Goal: Transaction & Acquisition: Book appointment/travel/reservation

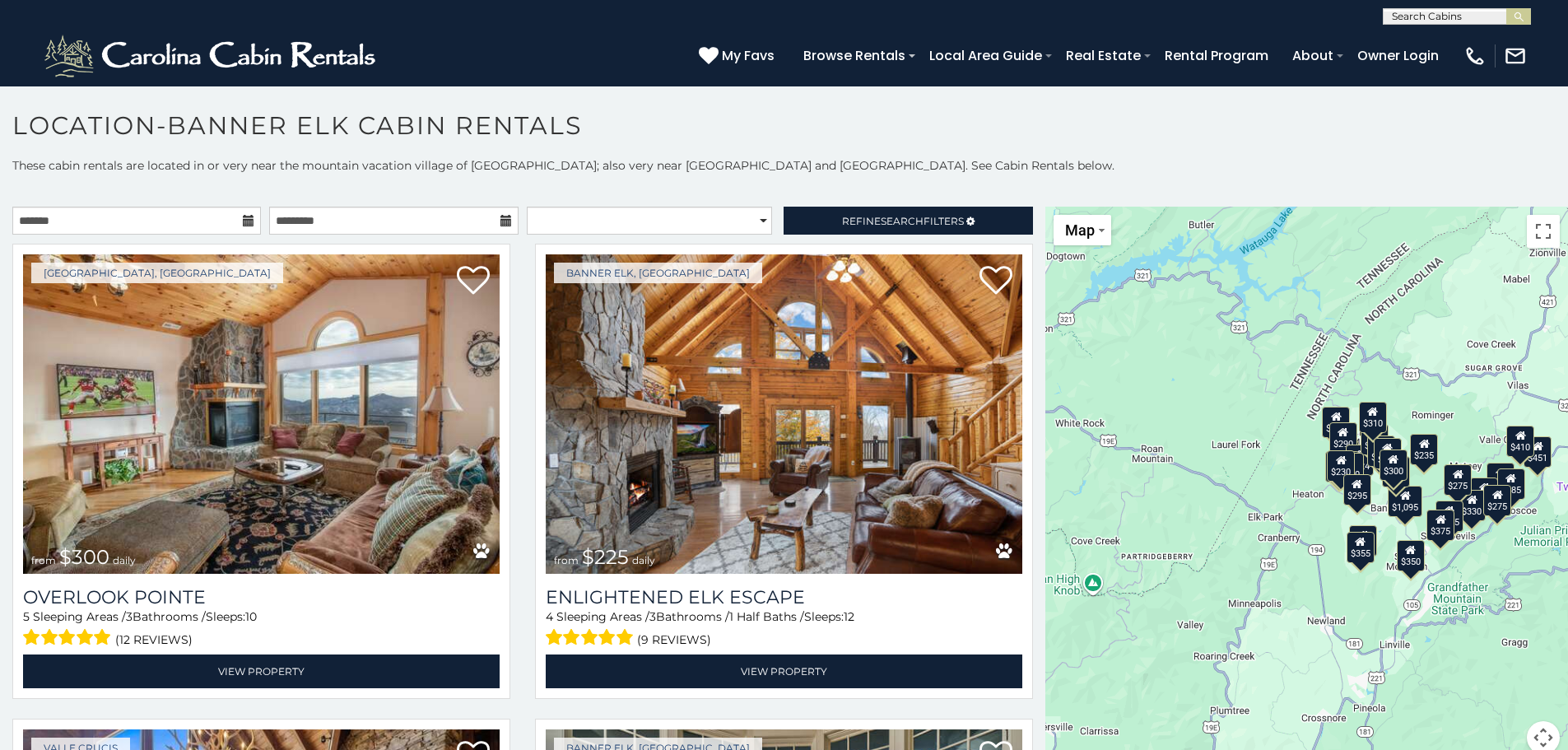
click at [250, 222] on icon at bounding box center [248, 221] width 11 height 11
click at [244, 221] on icon at bounding box center [248, 221] width 11 height 11
click at [207, 221] on input "text" at bounding box center [136, 221] width 248 height 28
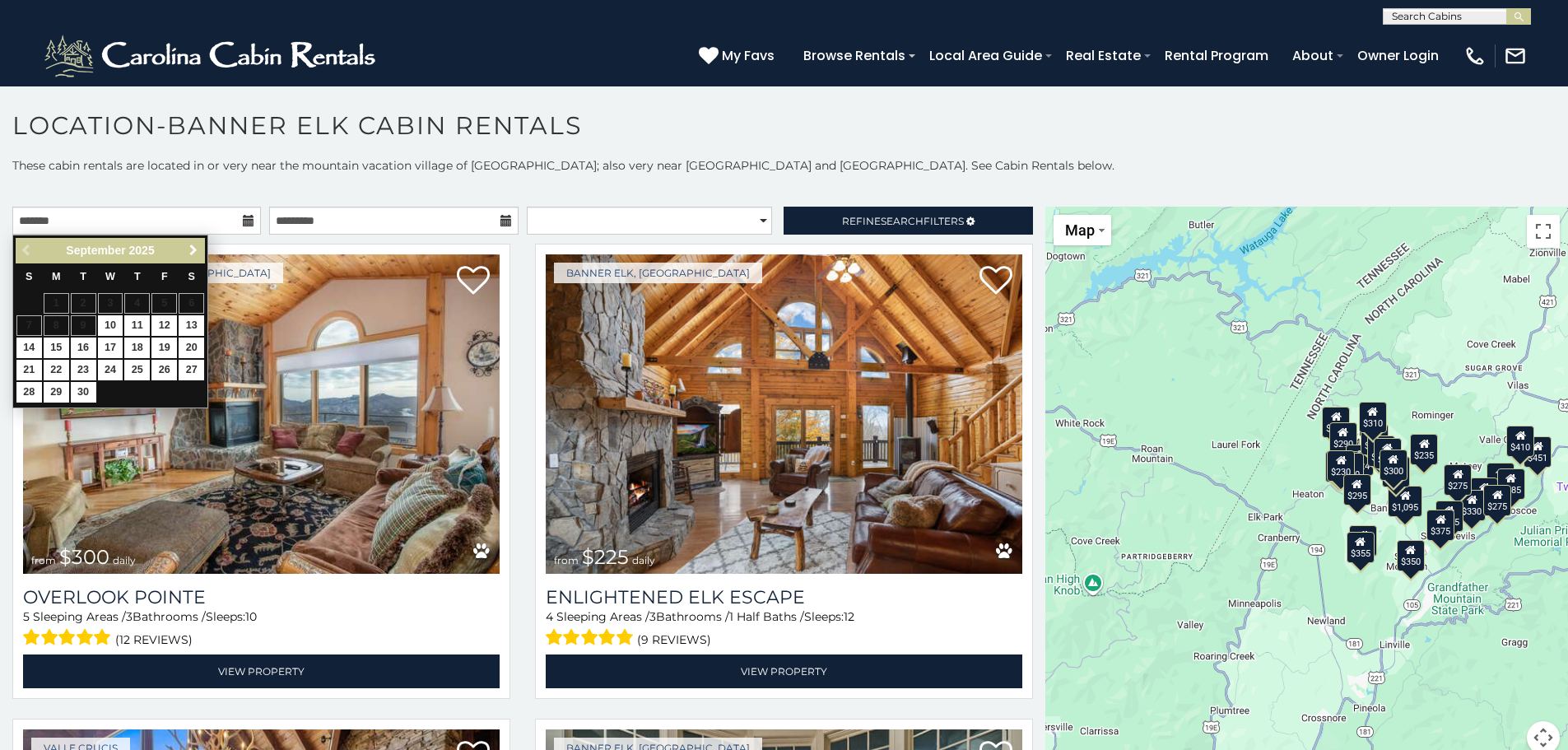
click at [192, 250] on span "Next" at bounding box center [193, 250] width 13 height 13
click at [132, 298] on link "2" at bounding box center [138, 303] width 26 height 20
type input "**********"
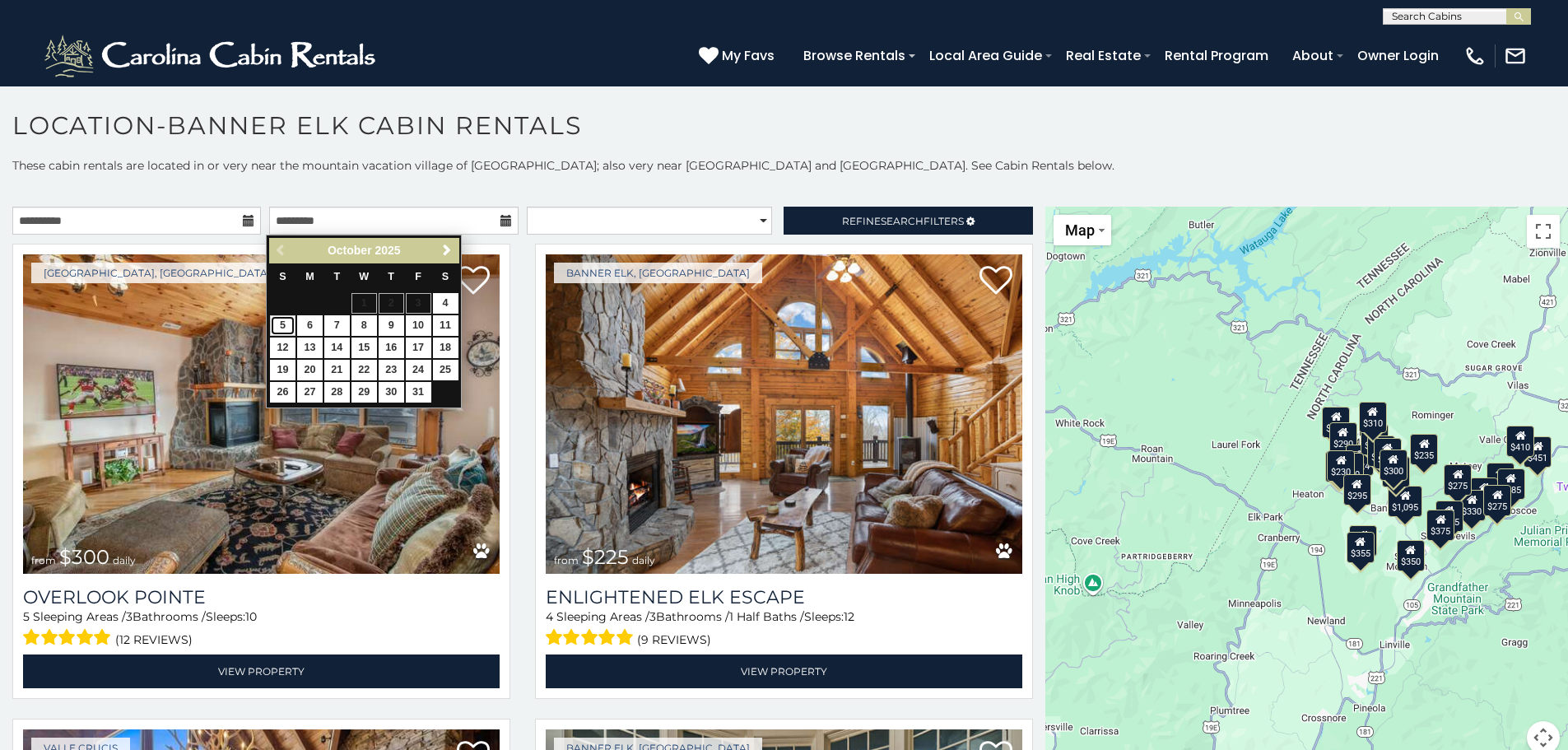
click at [284, 329] on link "5" at bounding box center [283, 325] width 26 height 20
type input "**********"
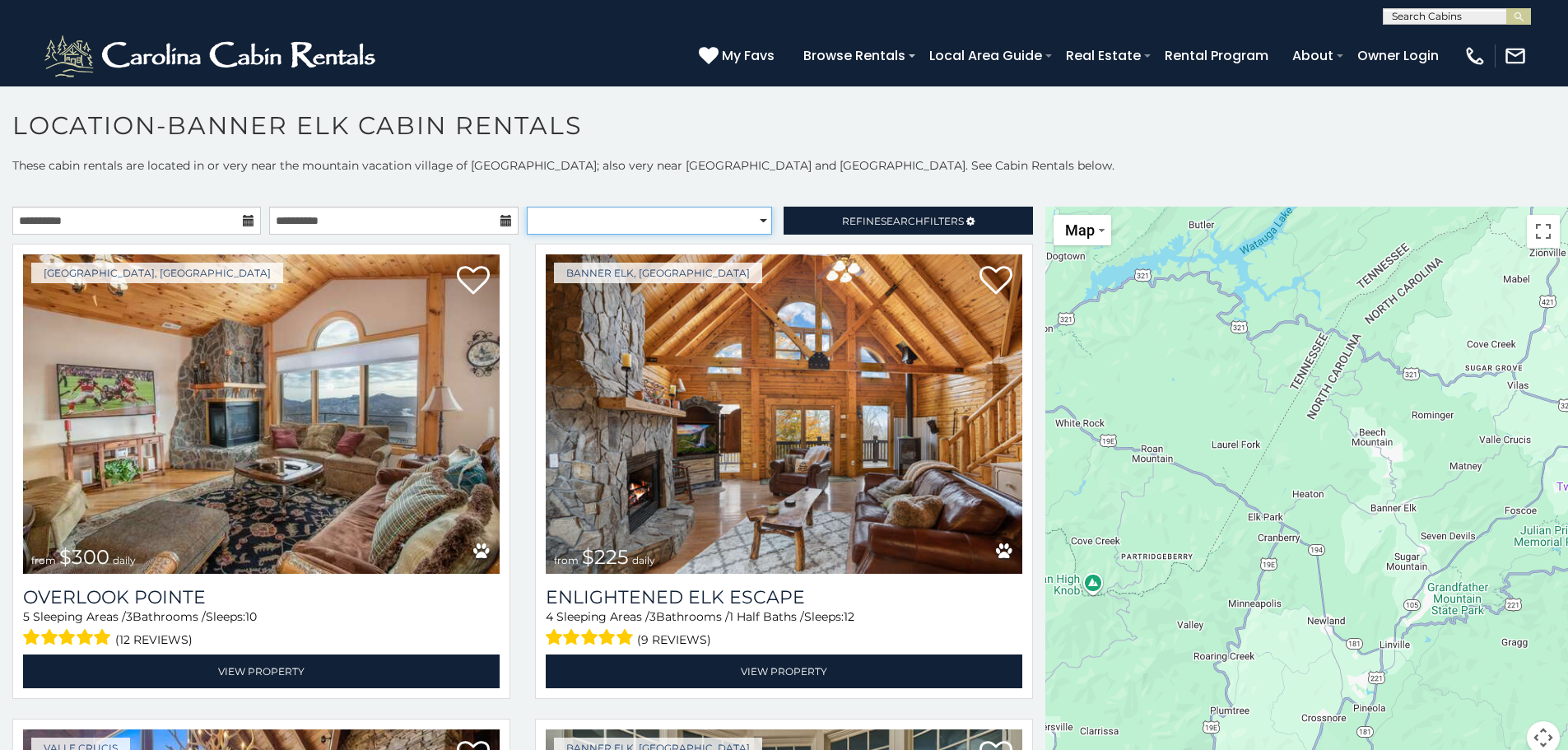
click at [662, 222] on select "**********" at bounding box center [649, 221] width 246 height 28
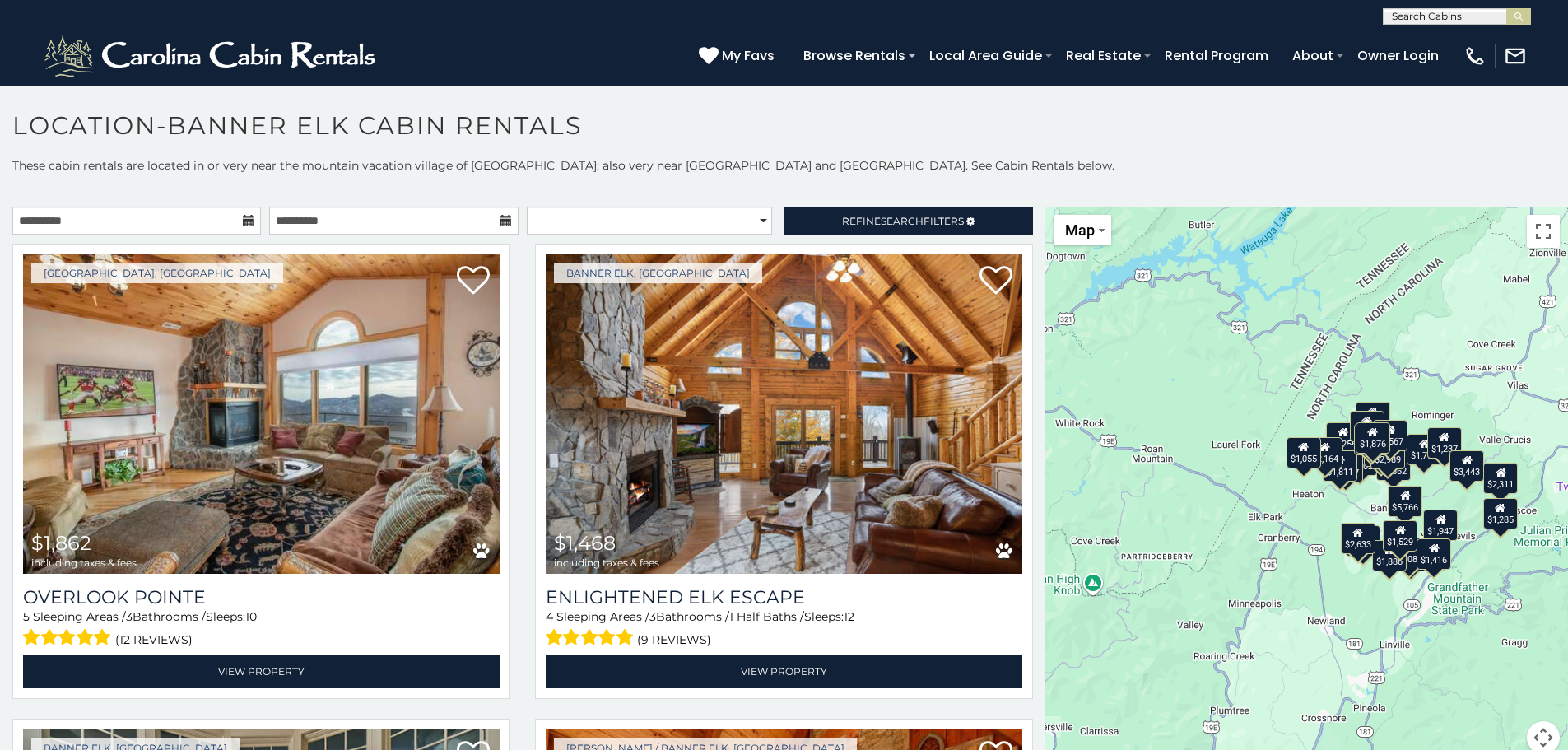
click at [887, 144] on h1 "Location-Banner Elk Cabin Rentals" at bounding box center [784, 133] width 1568 height 47
click at [589, 224] on select "**********" at bounding box center [649, 221] width 246 height 28
click at [600, 212] on select "**********" at bounding box center [649, 221] width 246 height 28
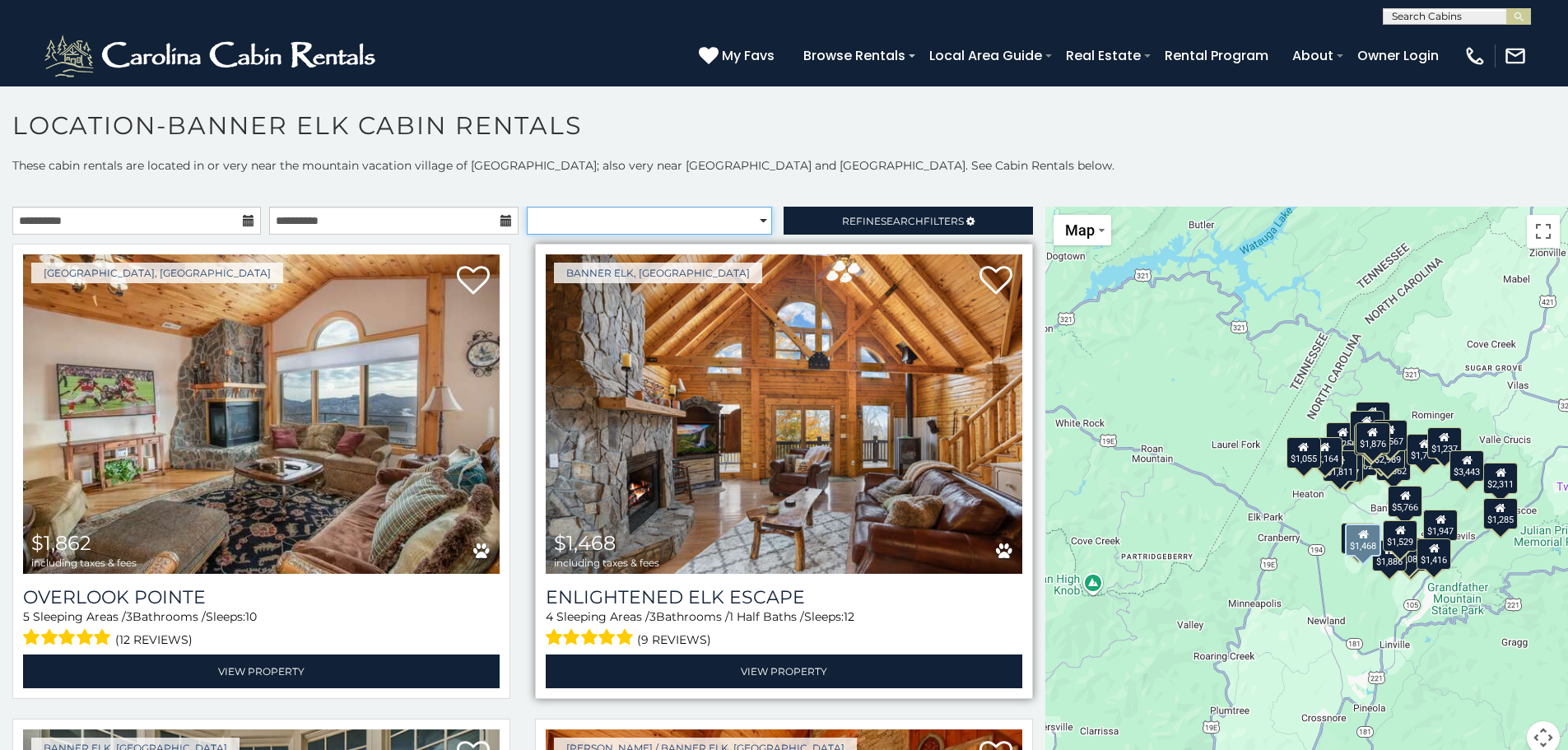
select select "**********"
click at [526, 207] on select "**********" at bounding box center [649, 221] width 246 height 28
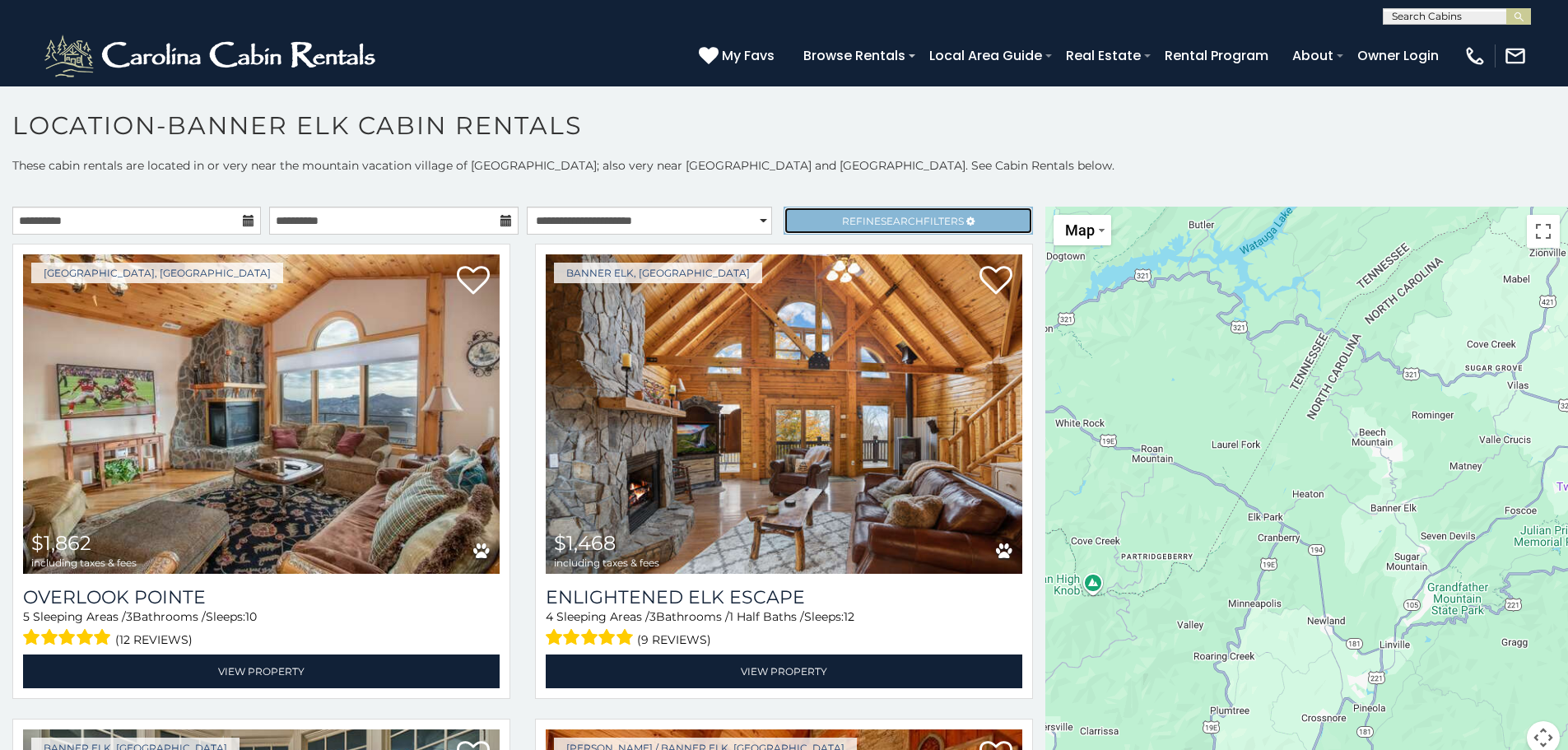
click at [966, 220] on icon at bounding box center [970, 221] width 8 height 10
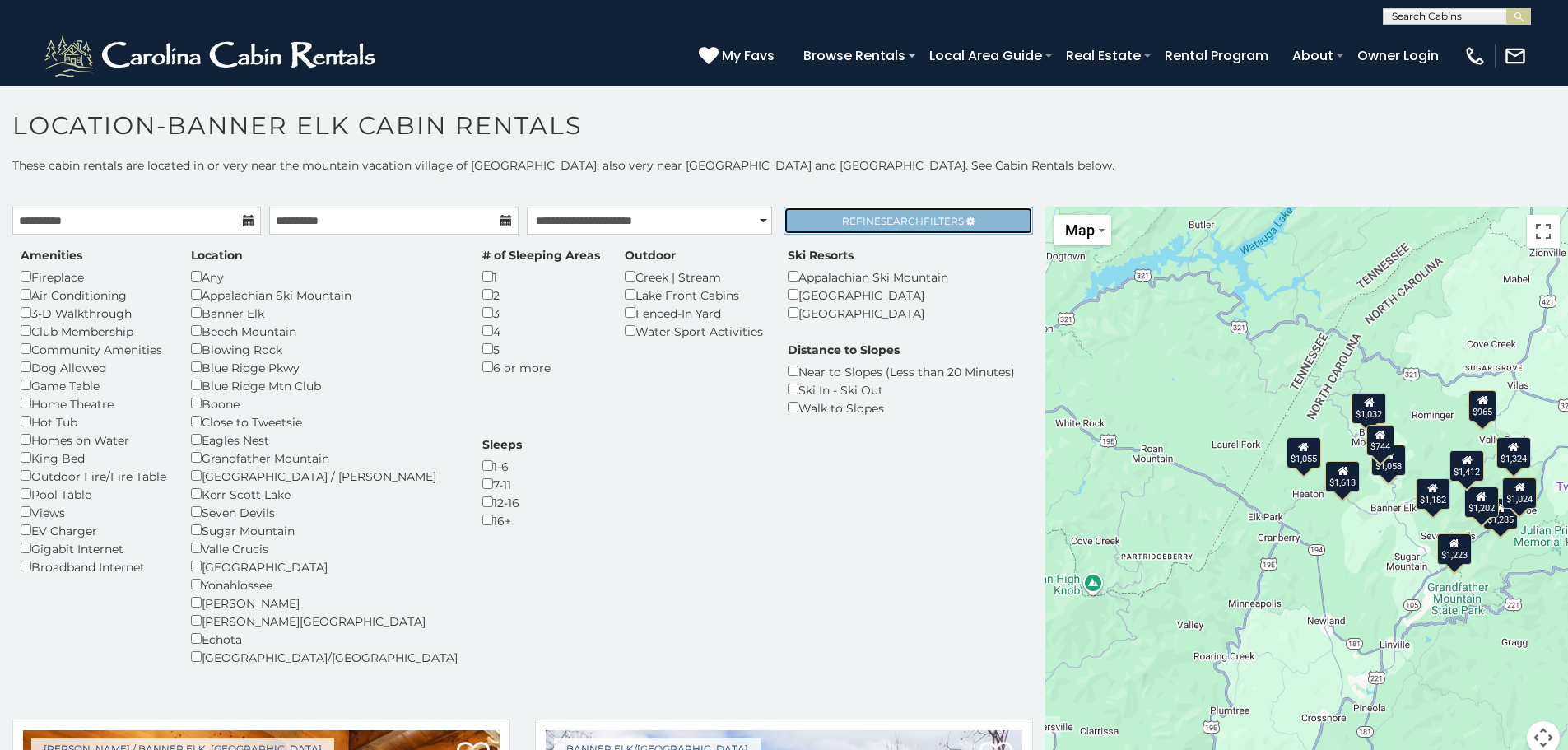
click at [887, 215] on span "Search" at bounding box center [901, 221] width 42 height 12
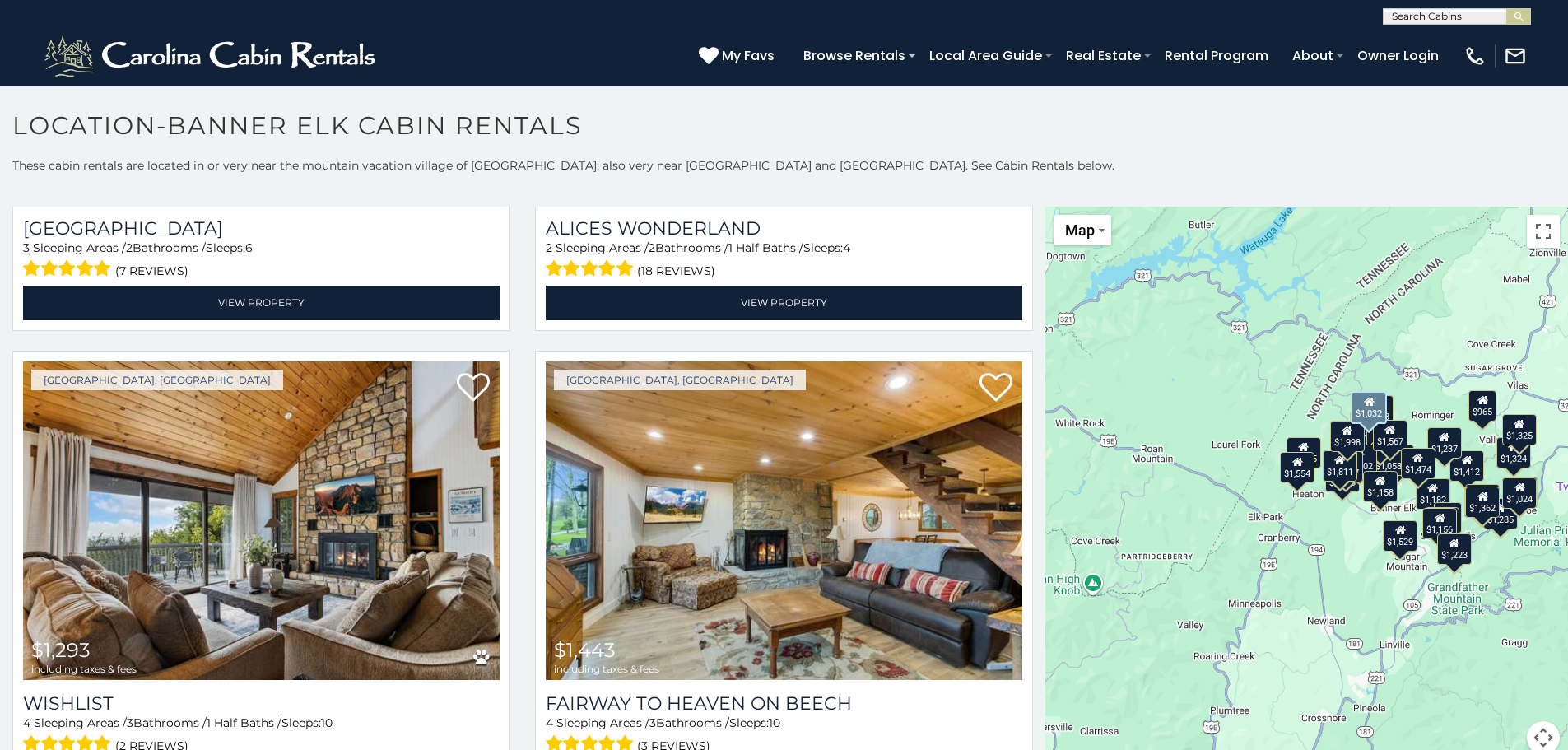
scroll to position [5596, 0]
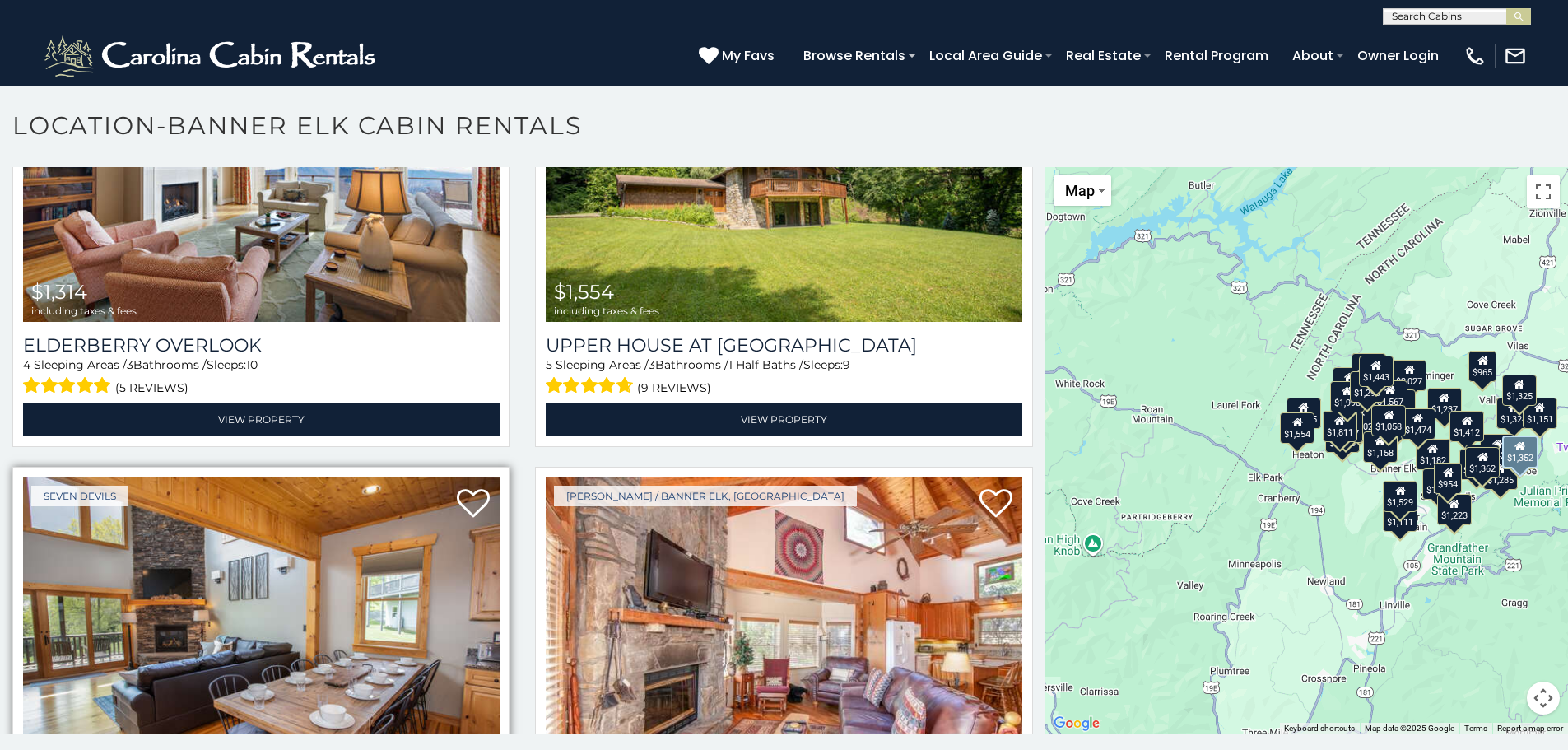
scroll to position [3562, 0]
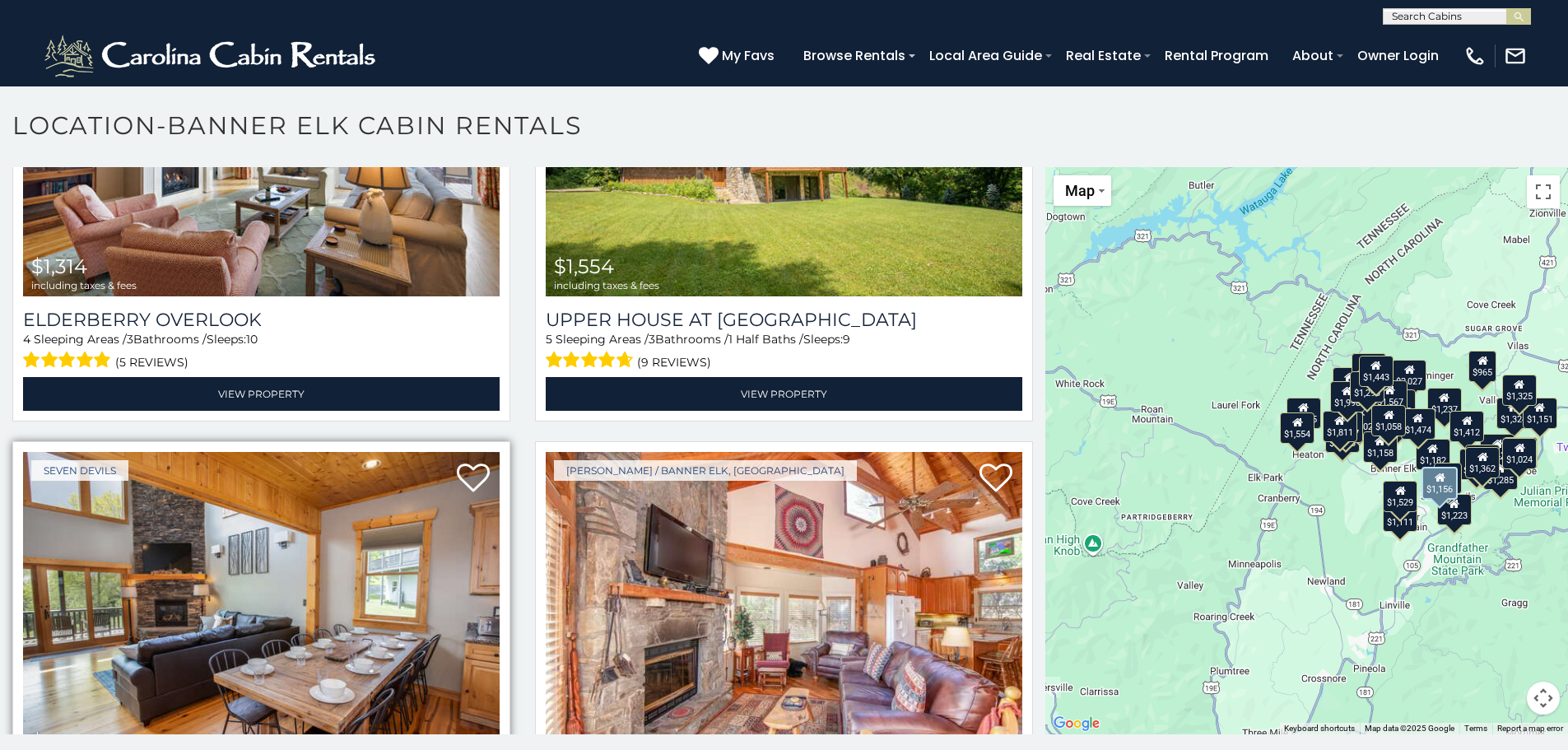
click at [412, 538] on img at bounding box center [261, 611] width 476 height 320
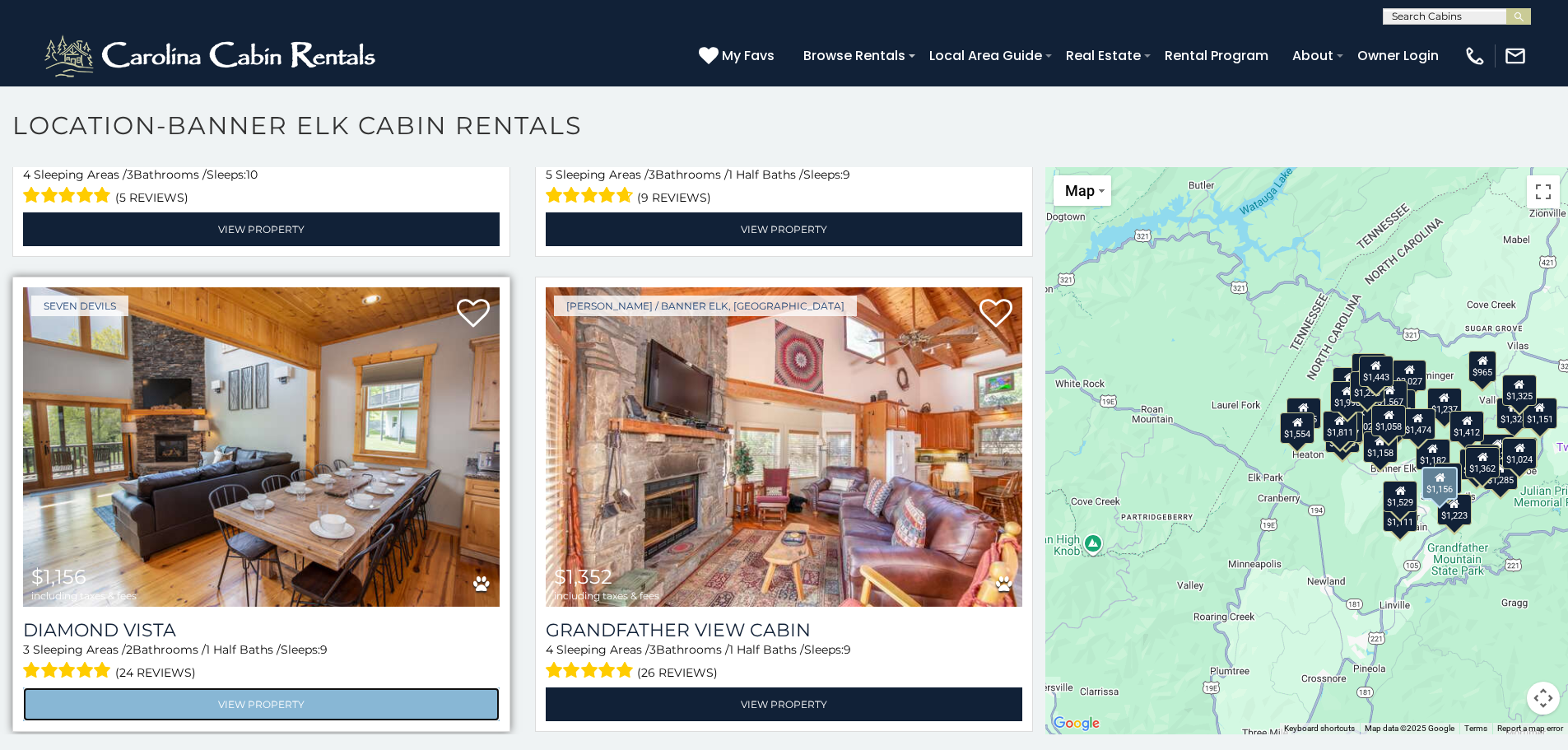
click at [236, 687] on link "View Property" at bounding box center [261, 704] width 476 height 34
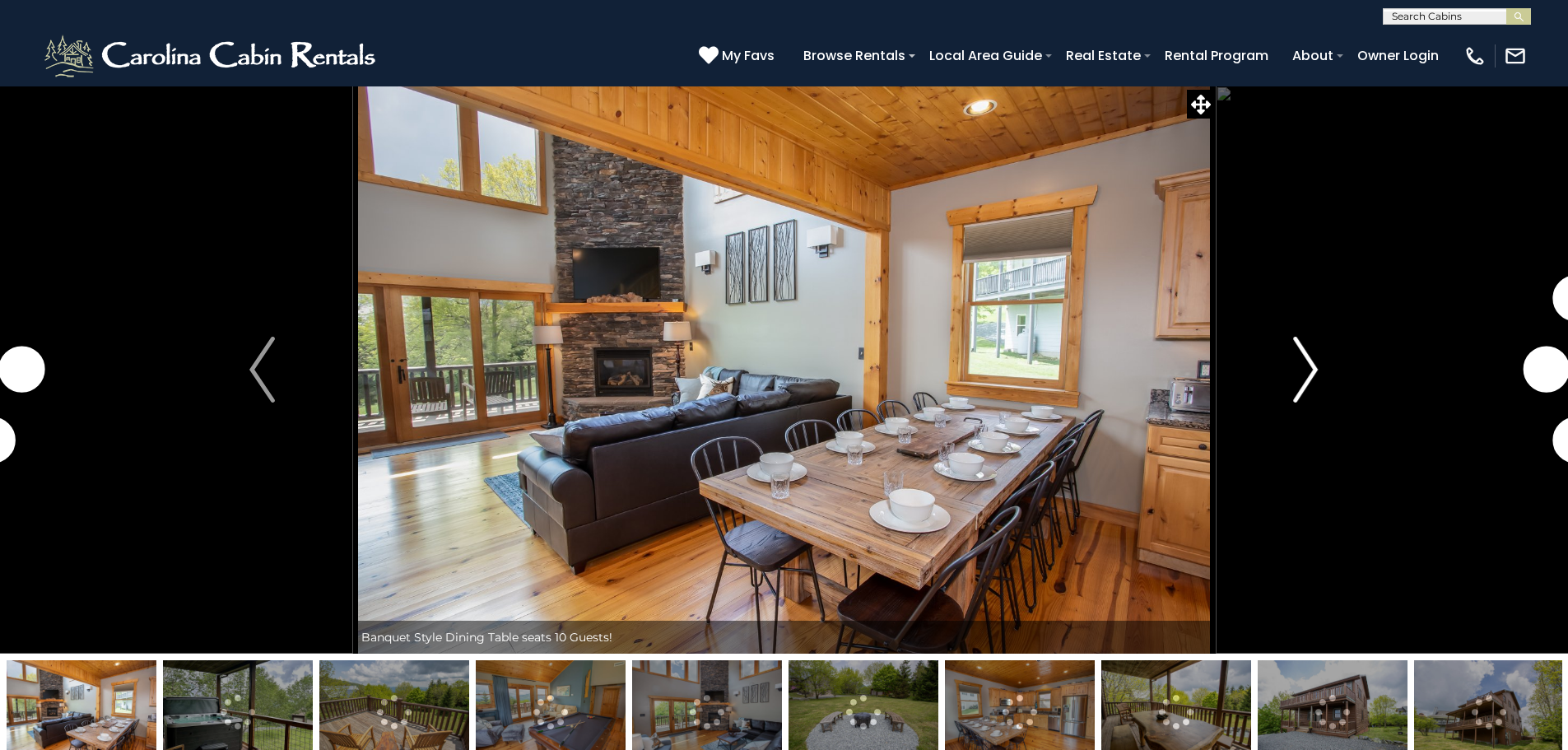
click at [1286, 376] on button "Next" at bounding box center [1305, 369] width 181 height 568
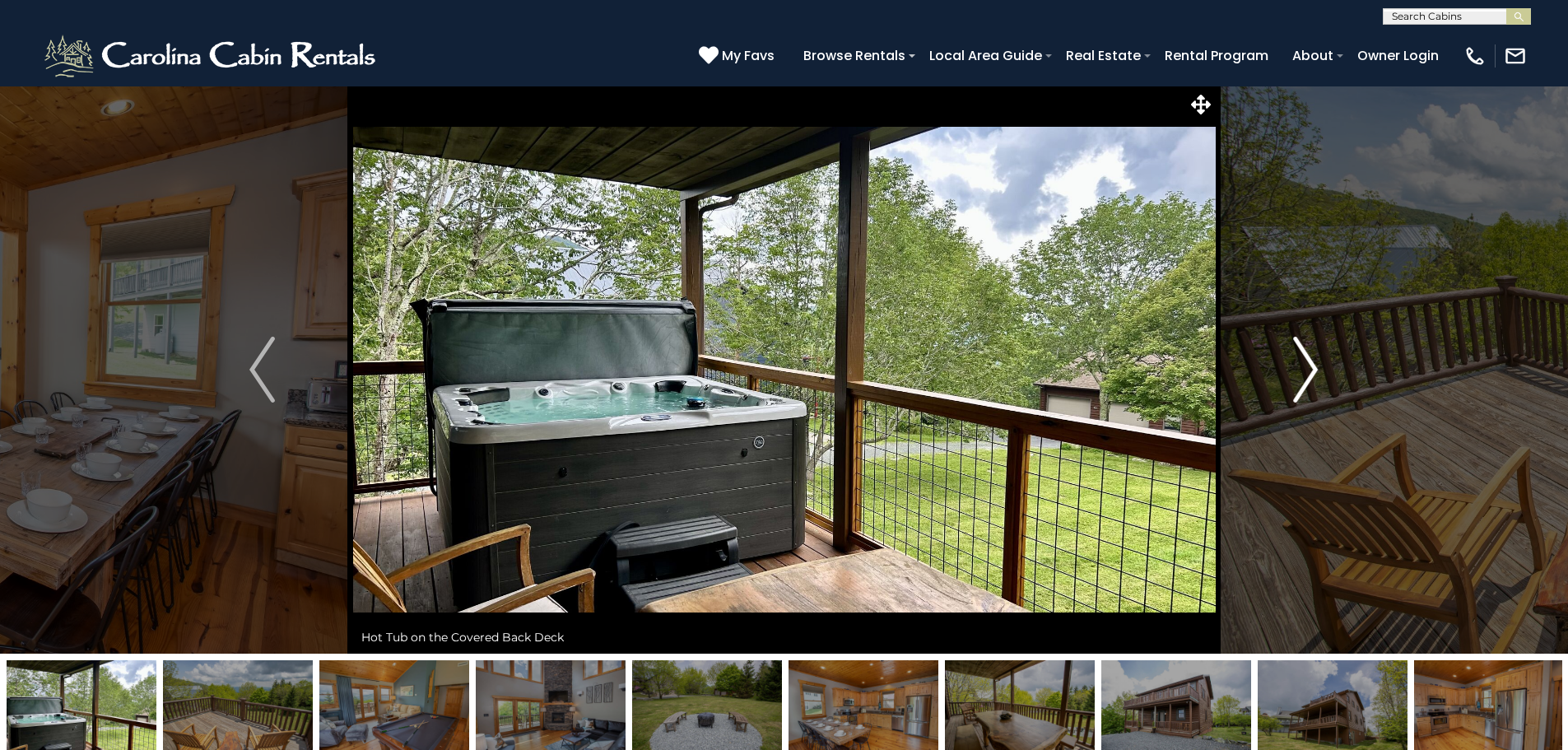
click at [1305, 379] on img "Next" at bounding box center [1305, 369] width 25 height 66
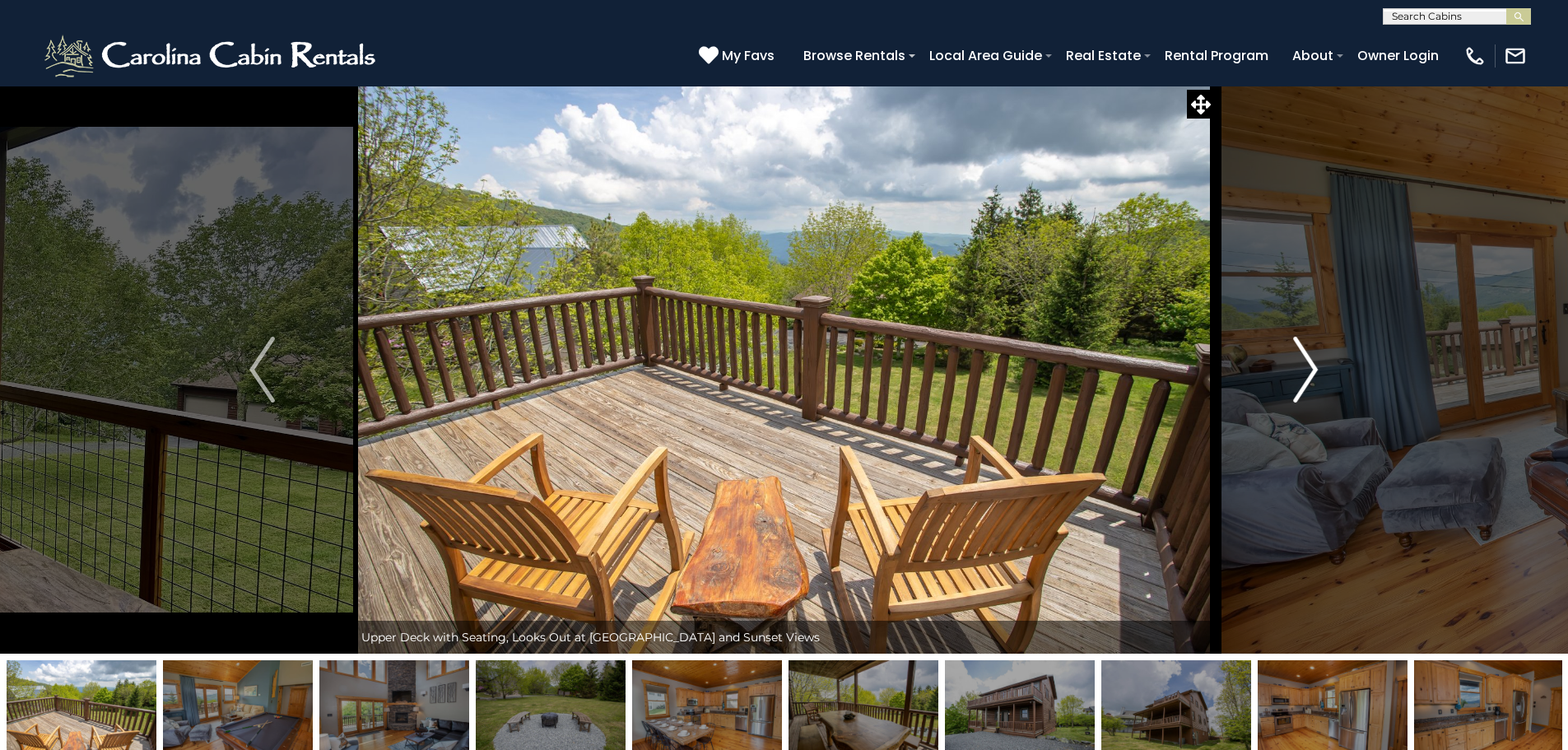
click at [1305, 379] on img "Next" at bounding box center [1305, 369] width 25 height 66
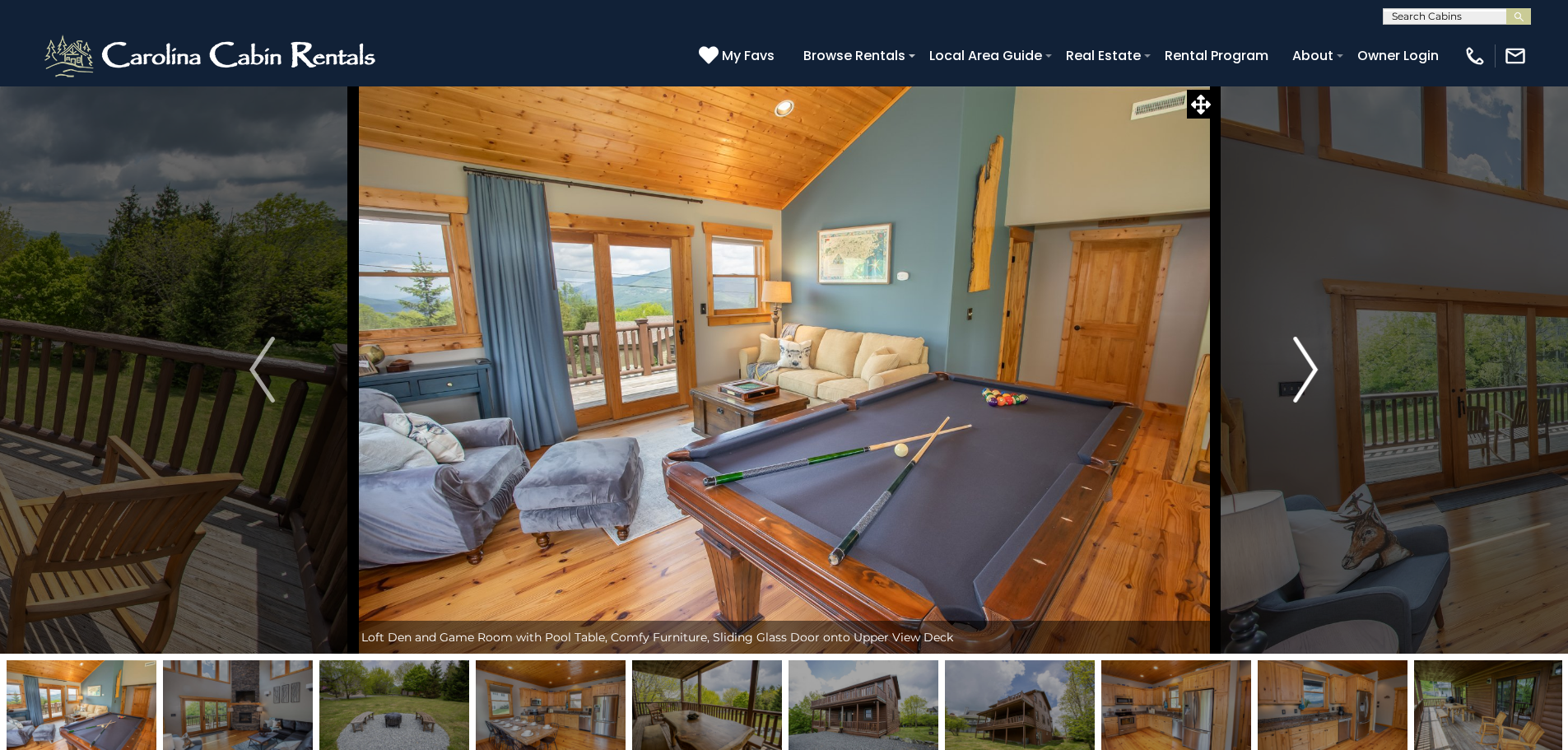
click at [1305, 379] on img "Next" at bounding box center [1305, 369] width 25 height 66
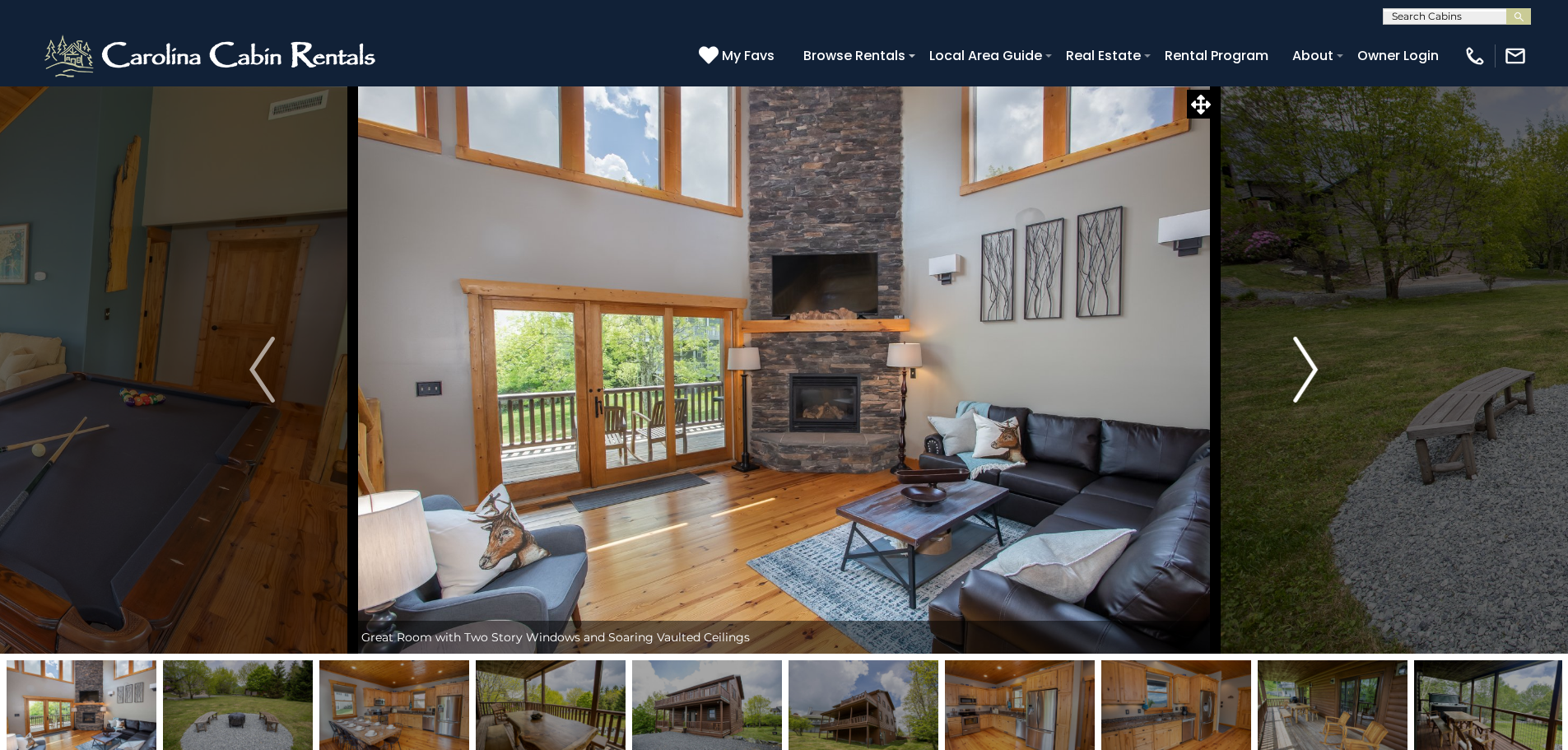
click at [1302, 362] on img "Next" at bounding box center [1305, 369] width 25 height 66
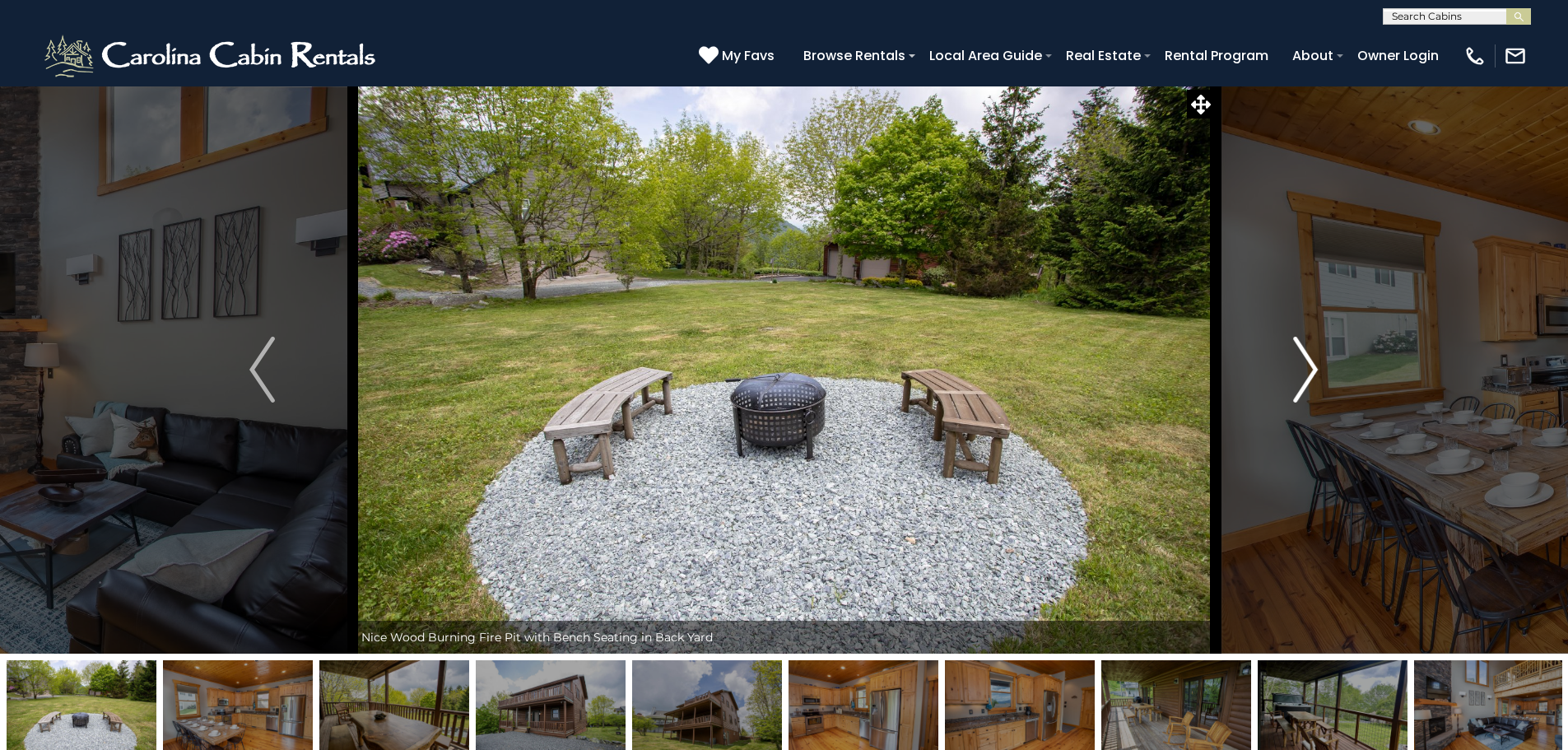
click at [1302, 362] on img "Next" at bounding box center [1305, 369] width 25 height 66
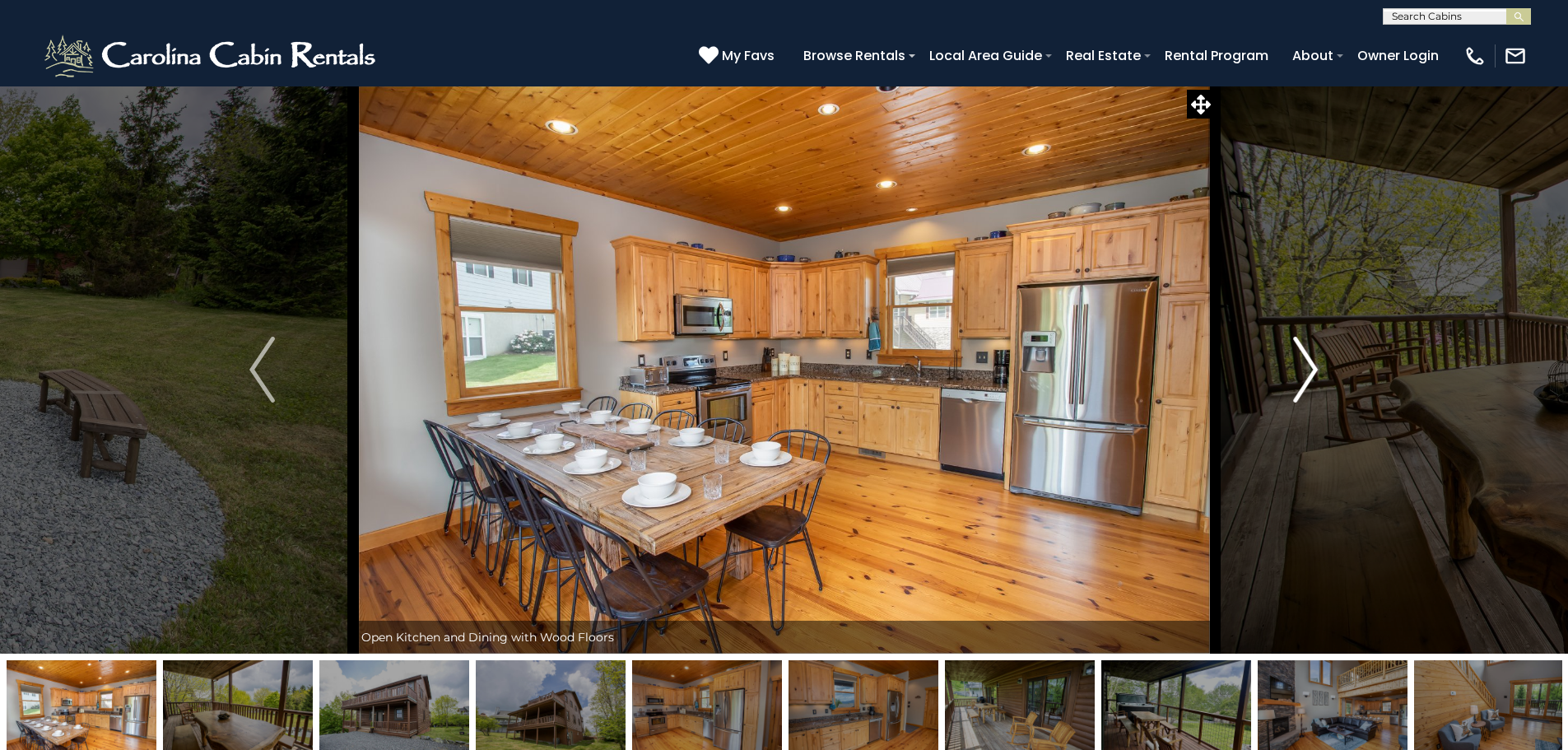
click at [1302, 362] on img "Next" at bounding box center [1305, 369] width 25 height 66
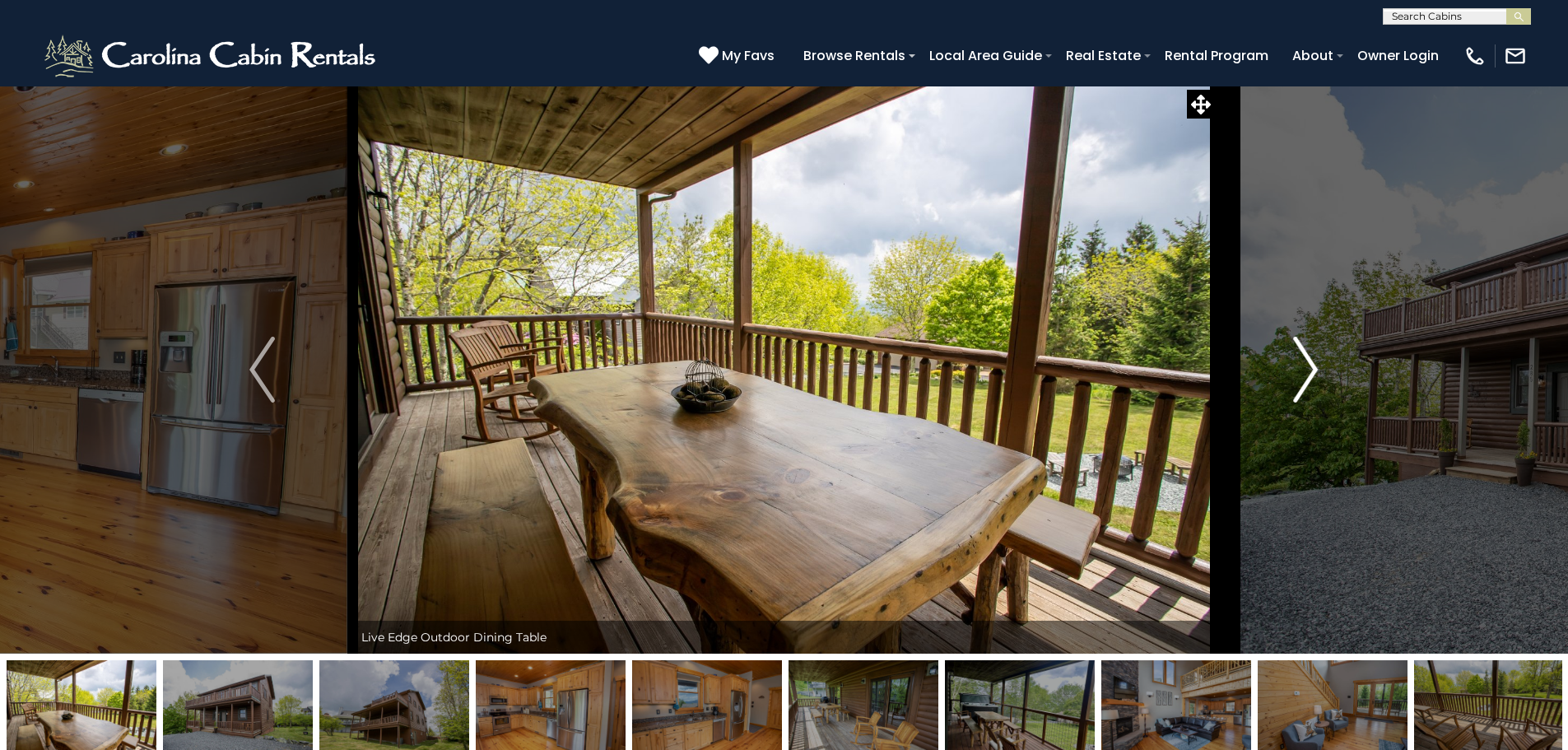
click at [1302, 362] on img "Next" at bounding box center [1305, 369] width 25 height 66
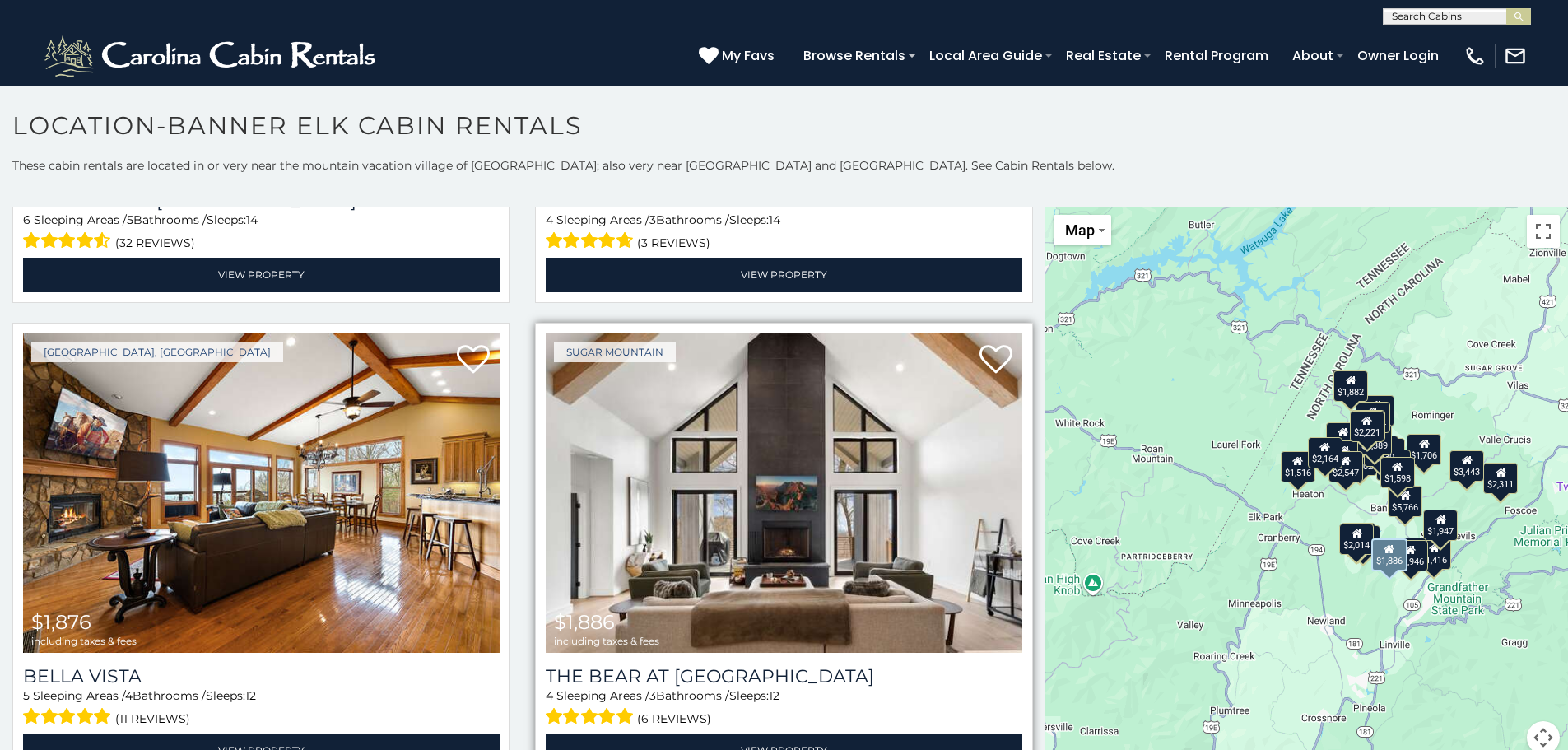
scroll to position [5926, 0]
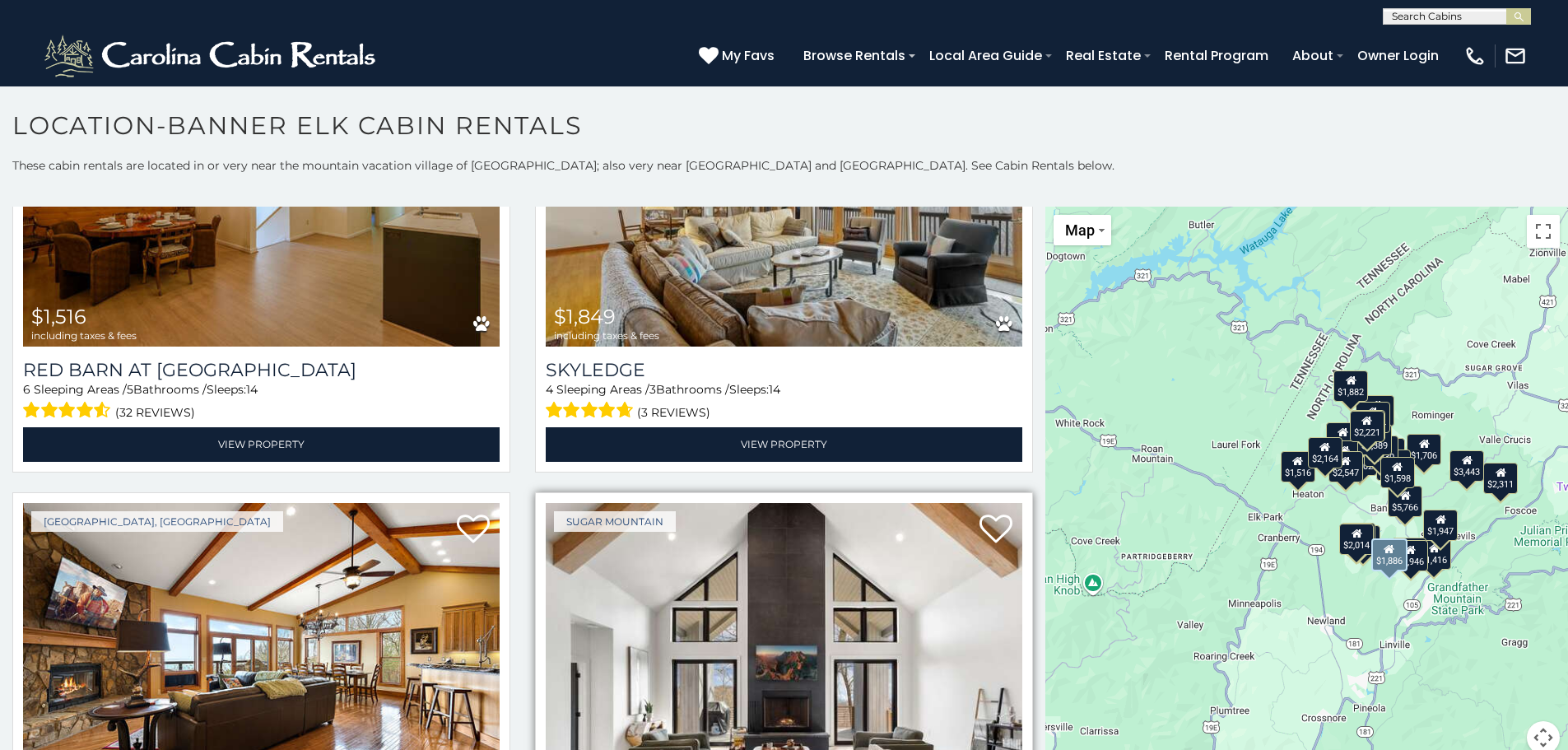
click at [911, 573] on img at bounding box center [784, 662] width 476 height 320
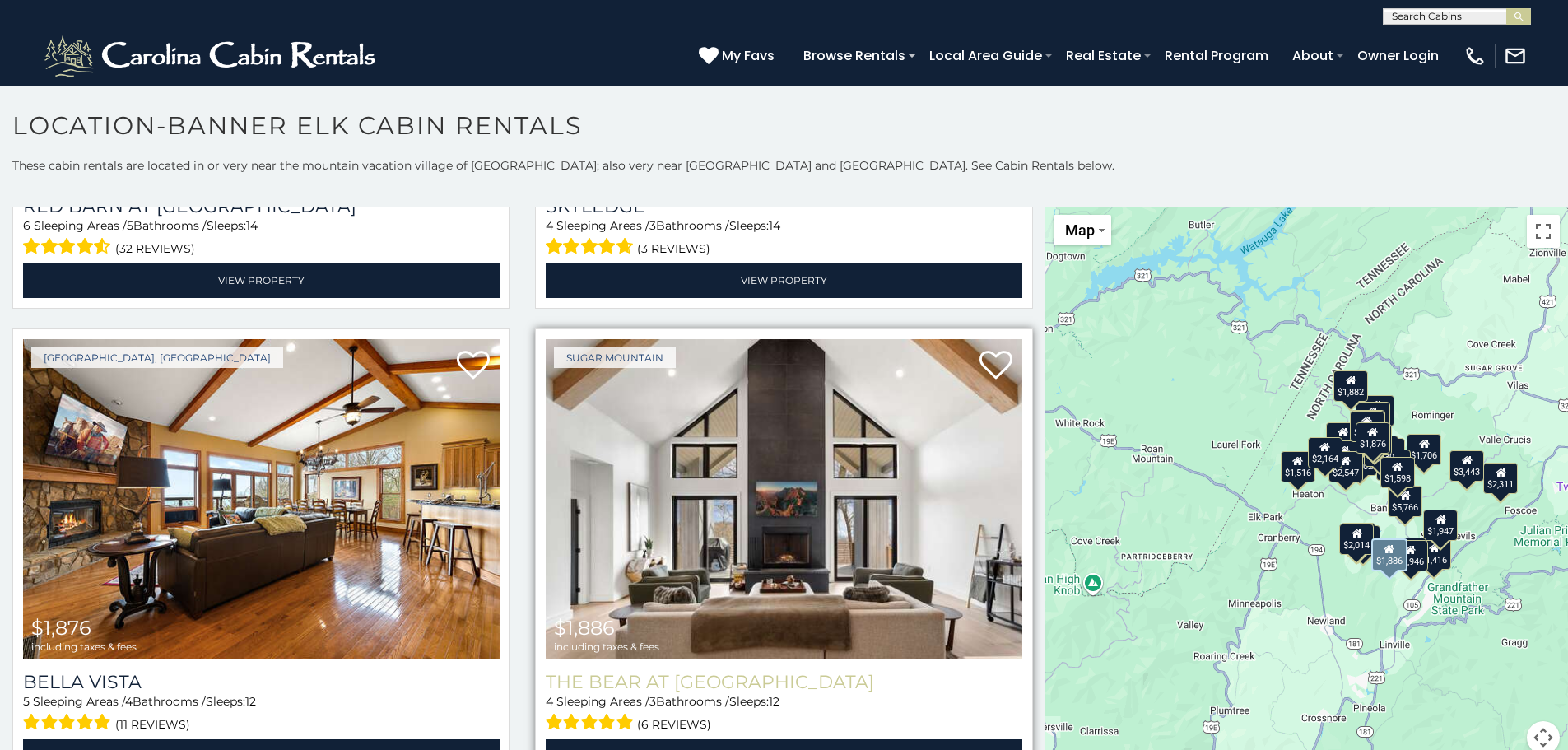
scroll to position [6091, 0]
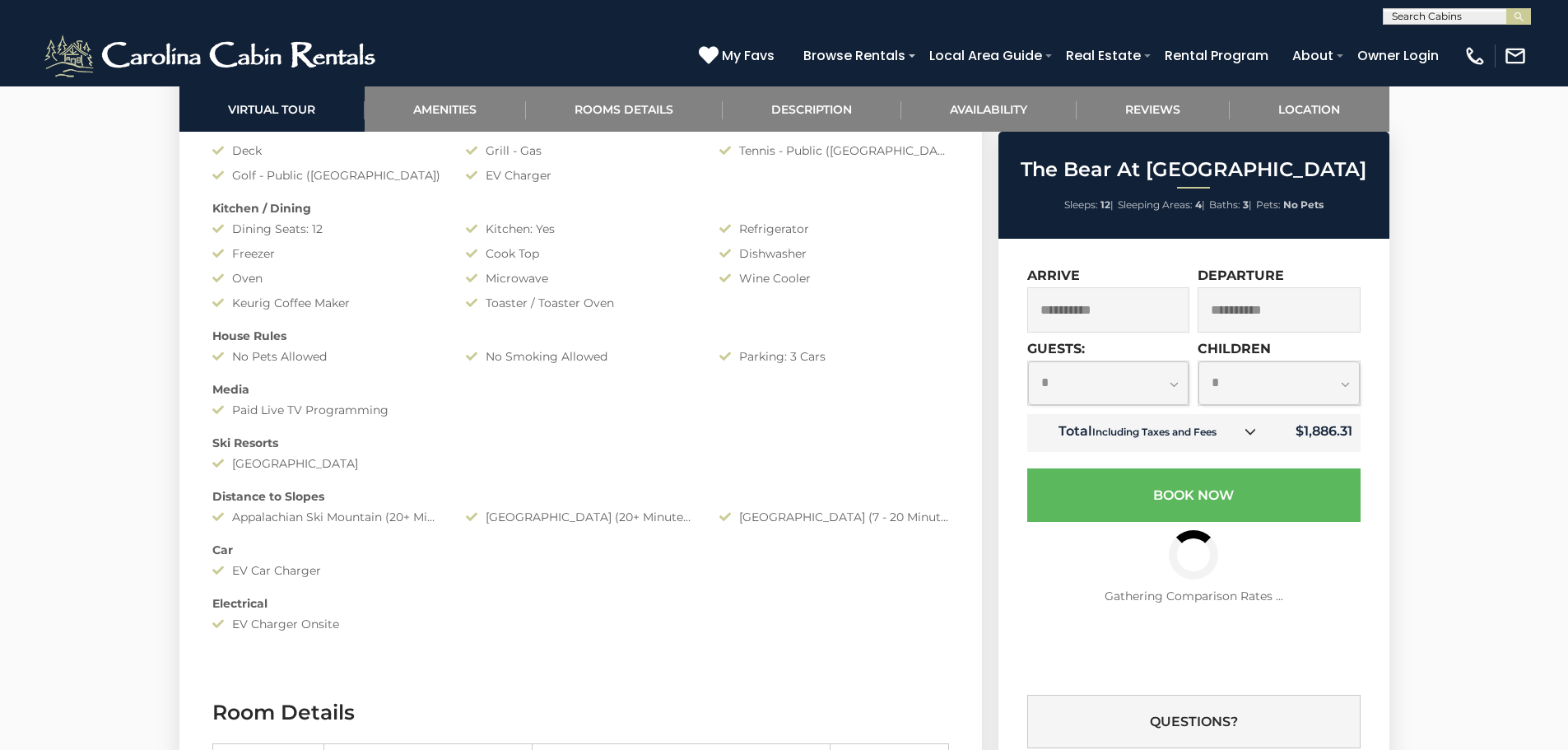
scroll to position [1482, 0]
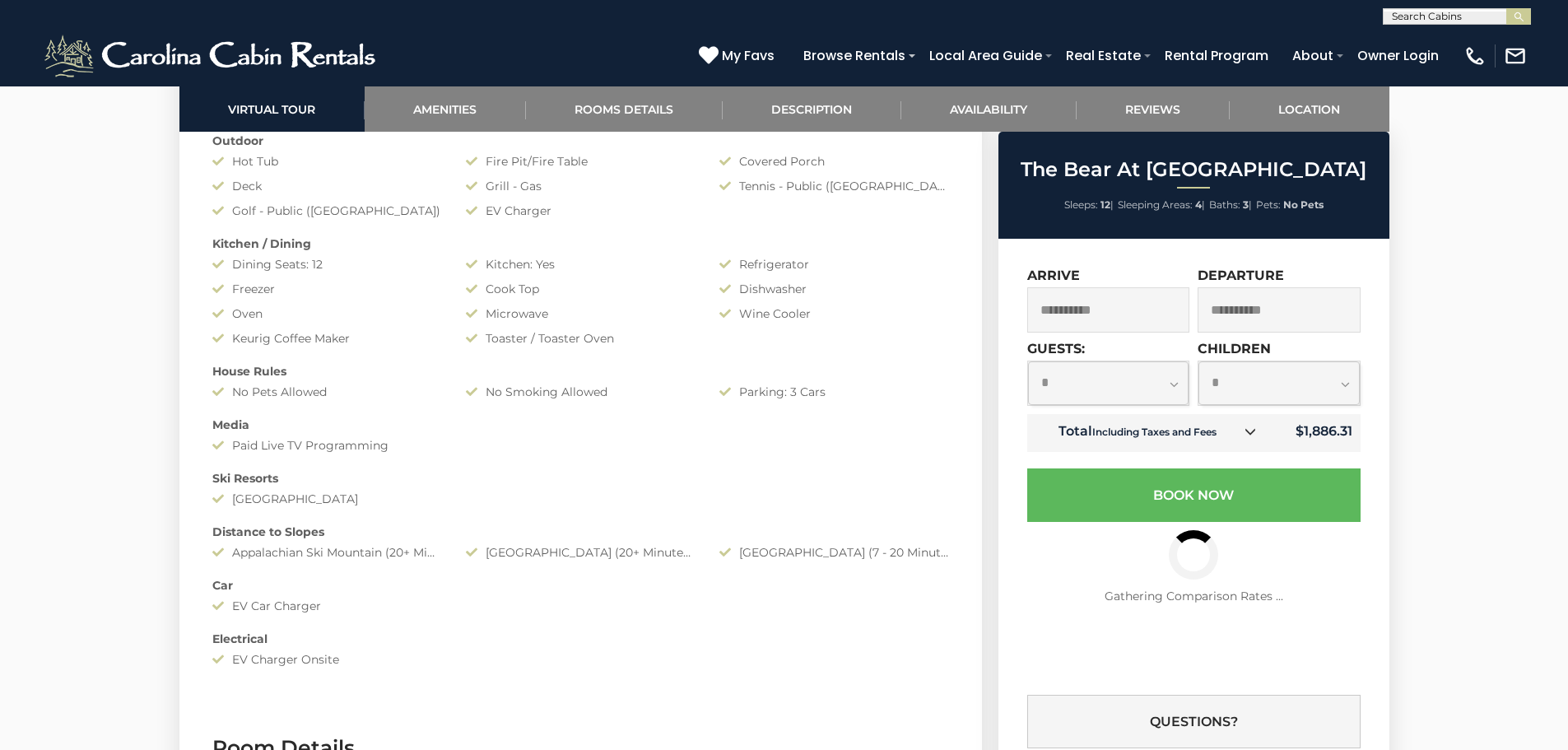
click at [1248, 430] on icon at bounding box center [1249, 431] width 11 height 11
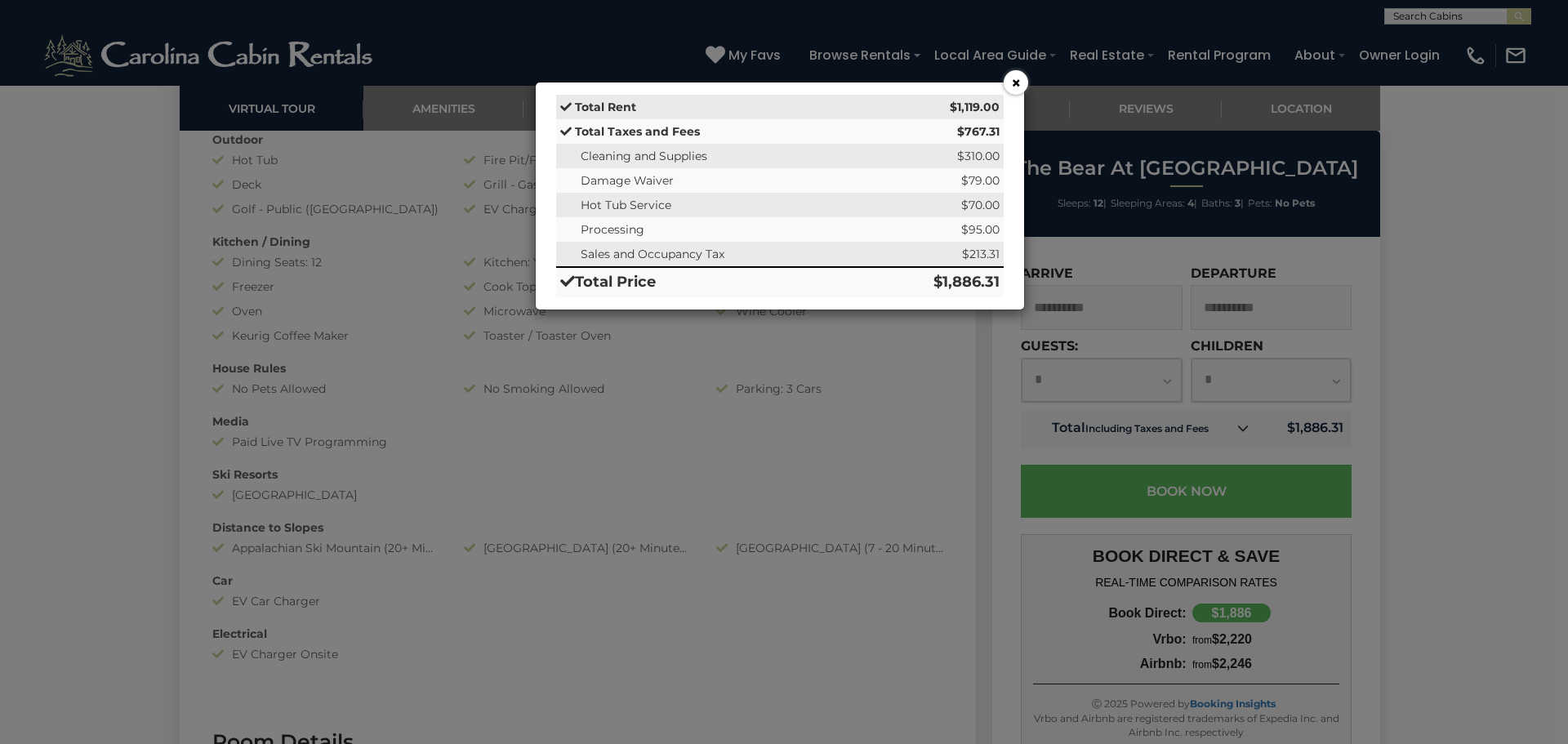
click at [1005, 87] on button "×" at bounding box center [1015, 82] width 25 height 25
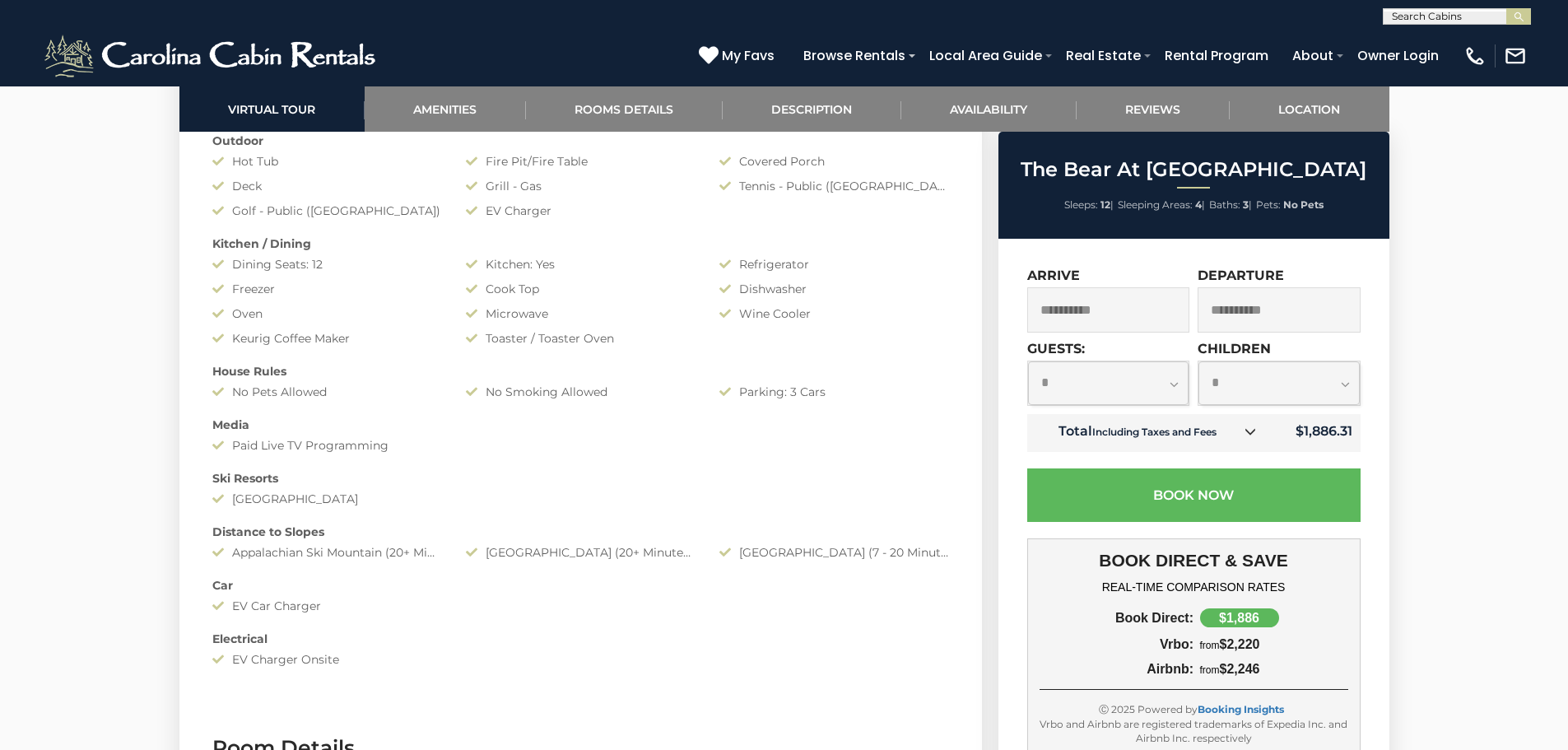
click at [1252, 409] on div "**********" at bounding box center [1276, 377] width 167 height 73
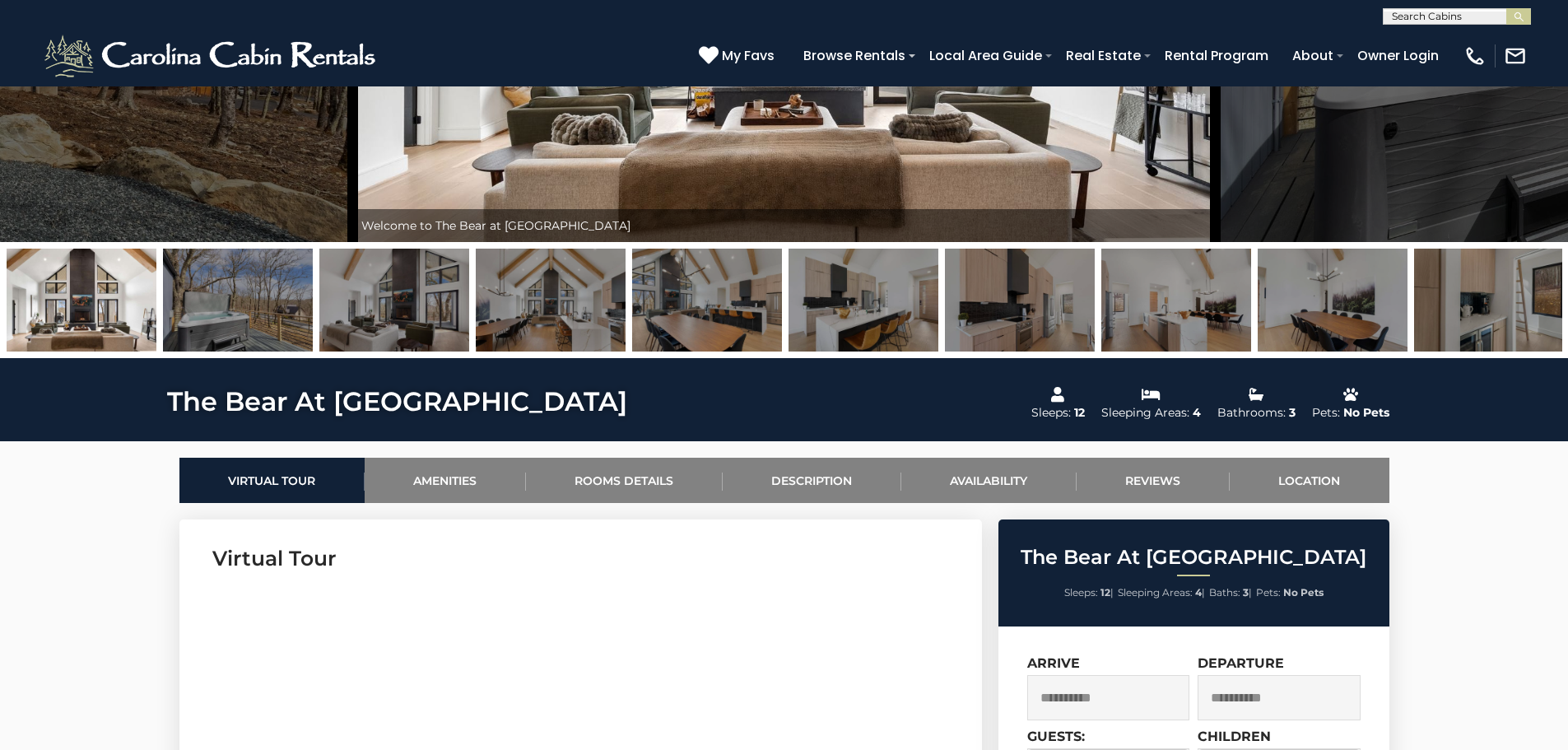
scroll to position [0, 0]
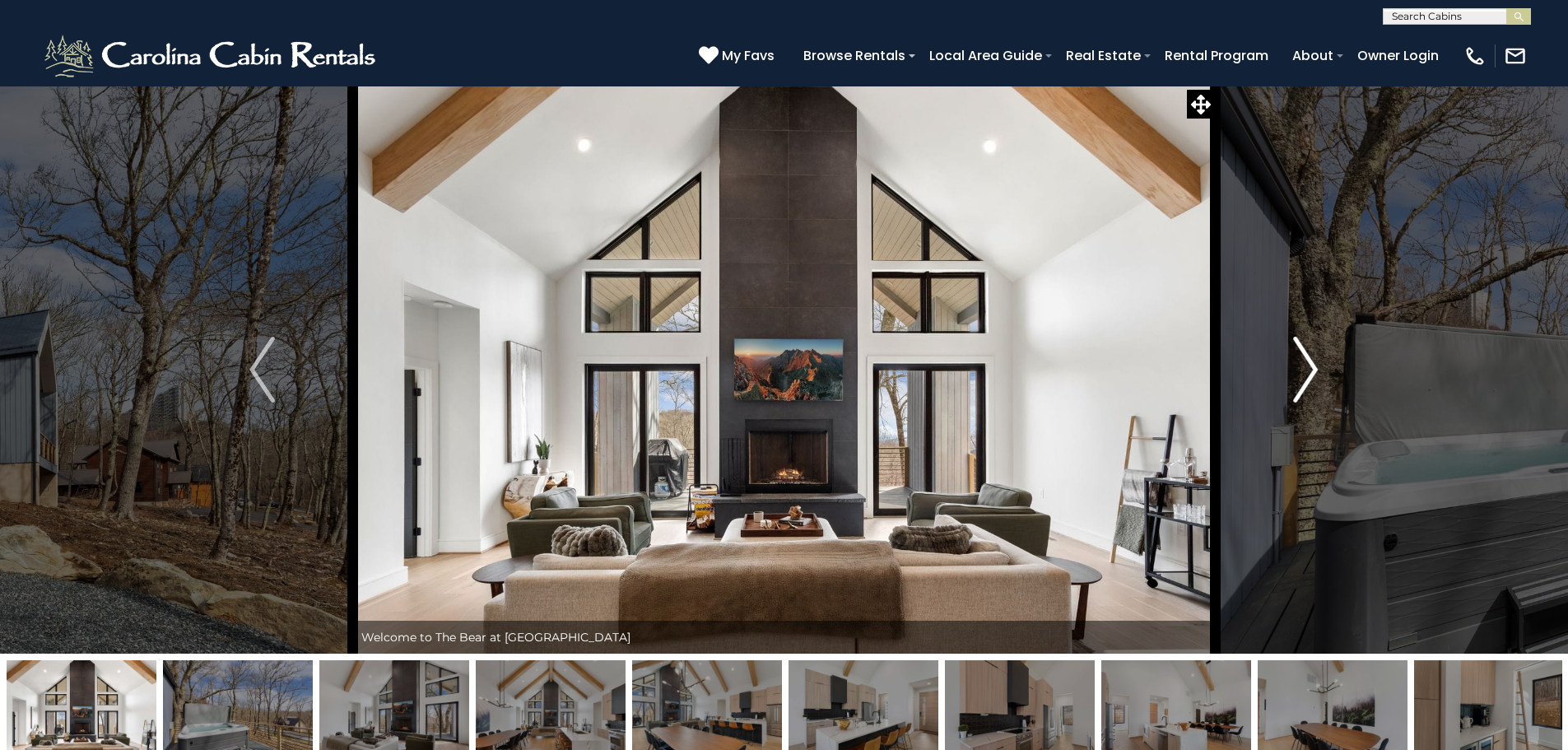
click at [1305, 358] on img "Next" at bounding box center [1305, 369] width 25 height 66
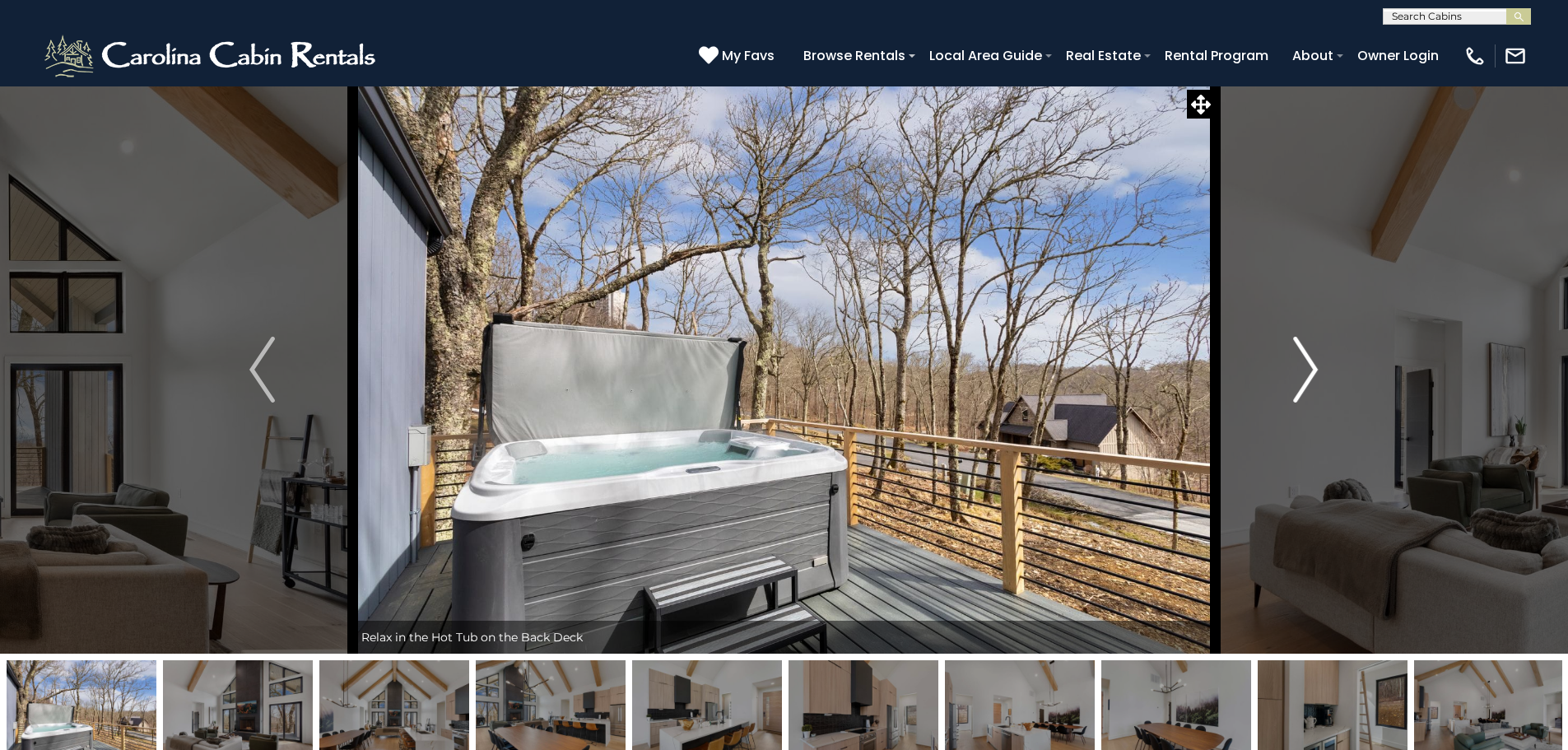
click at [1305, 359] on img "Next" at bounding box center [1305, 369] width 25 height 66
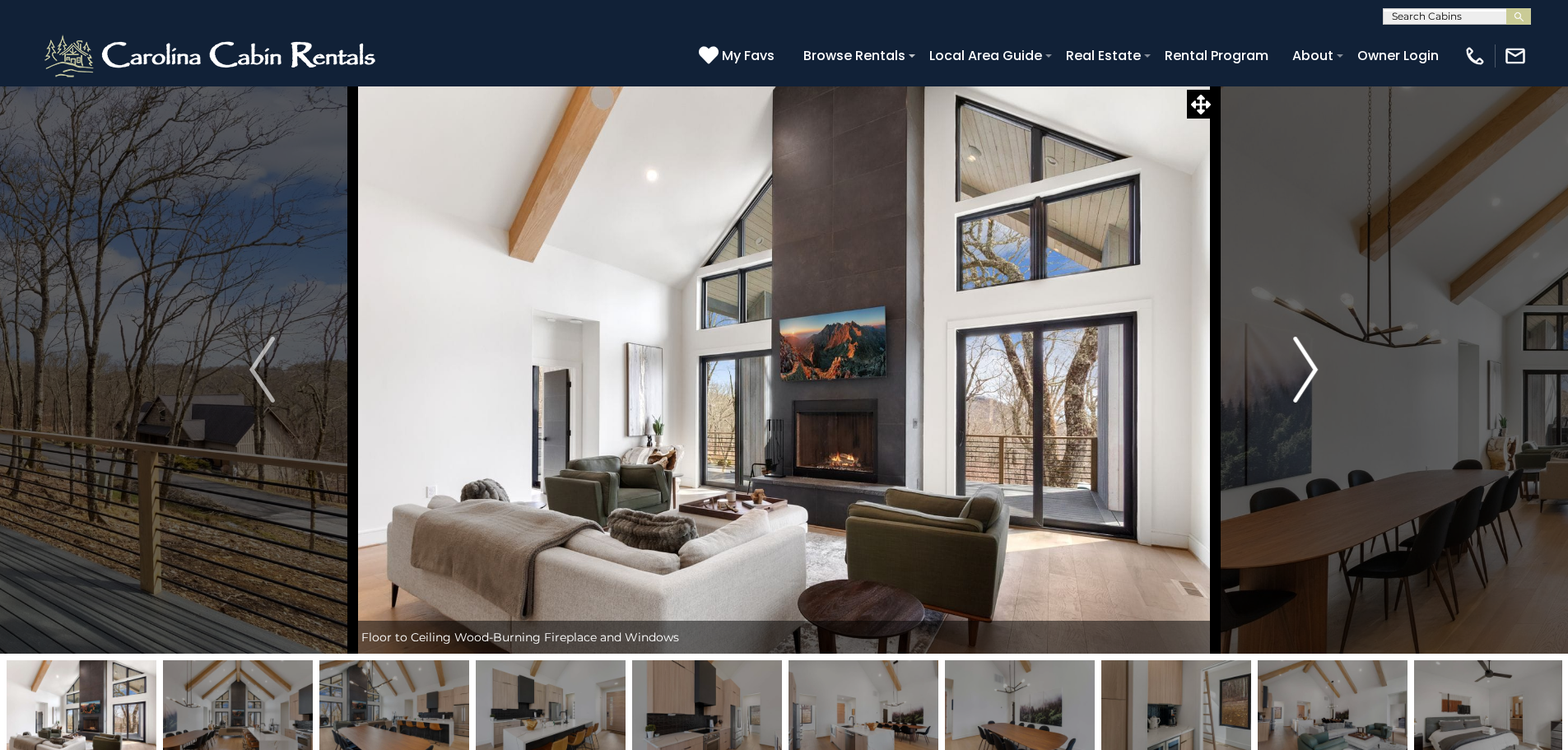
click at [1305, 359] on img "Next" at bounding box center [1305, 369] width 25 height 66
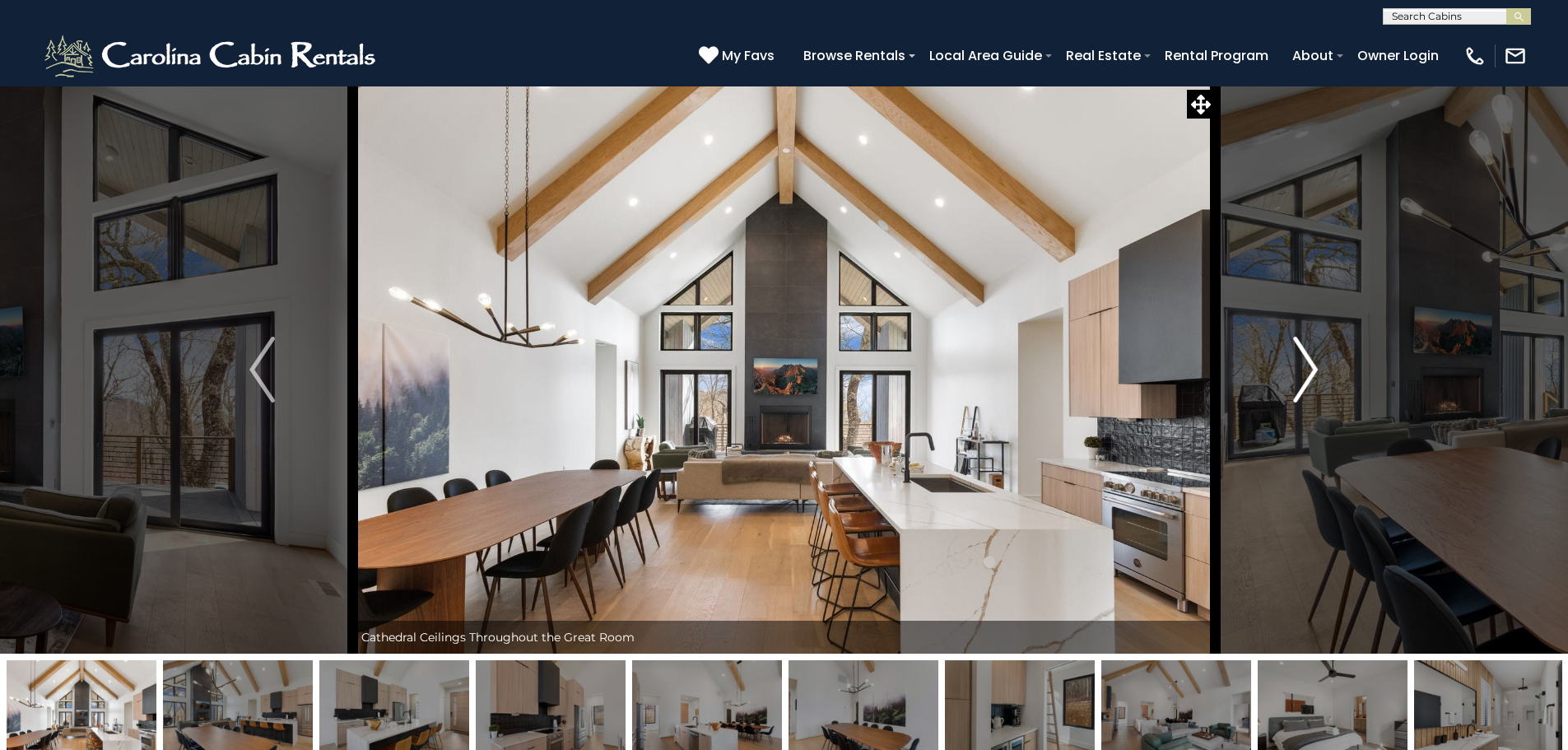
click at [1305, 359] on img "Next" at bounding box center [1305, 369] width 25 height 66
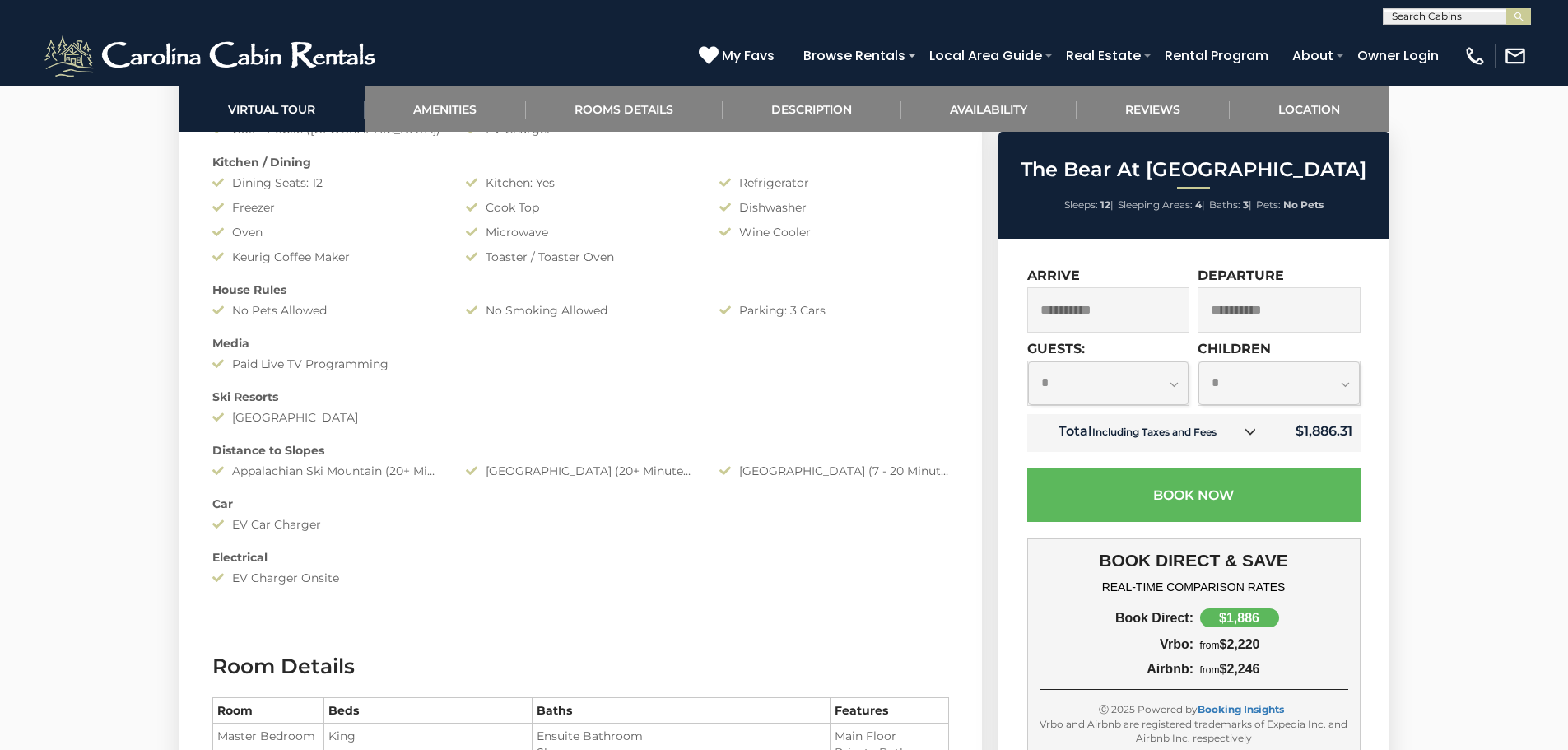
scroll to position [1564, 0]
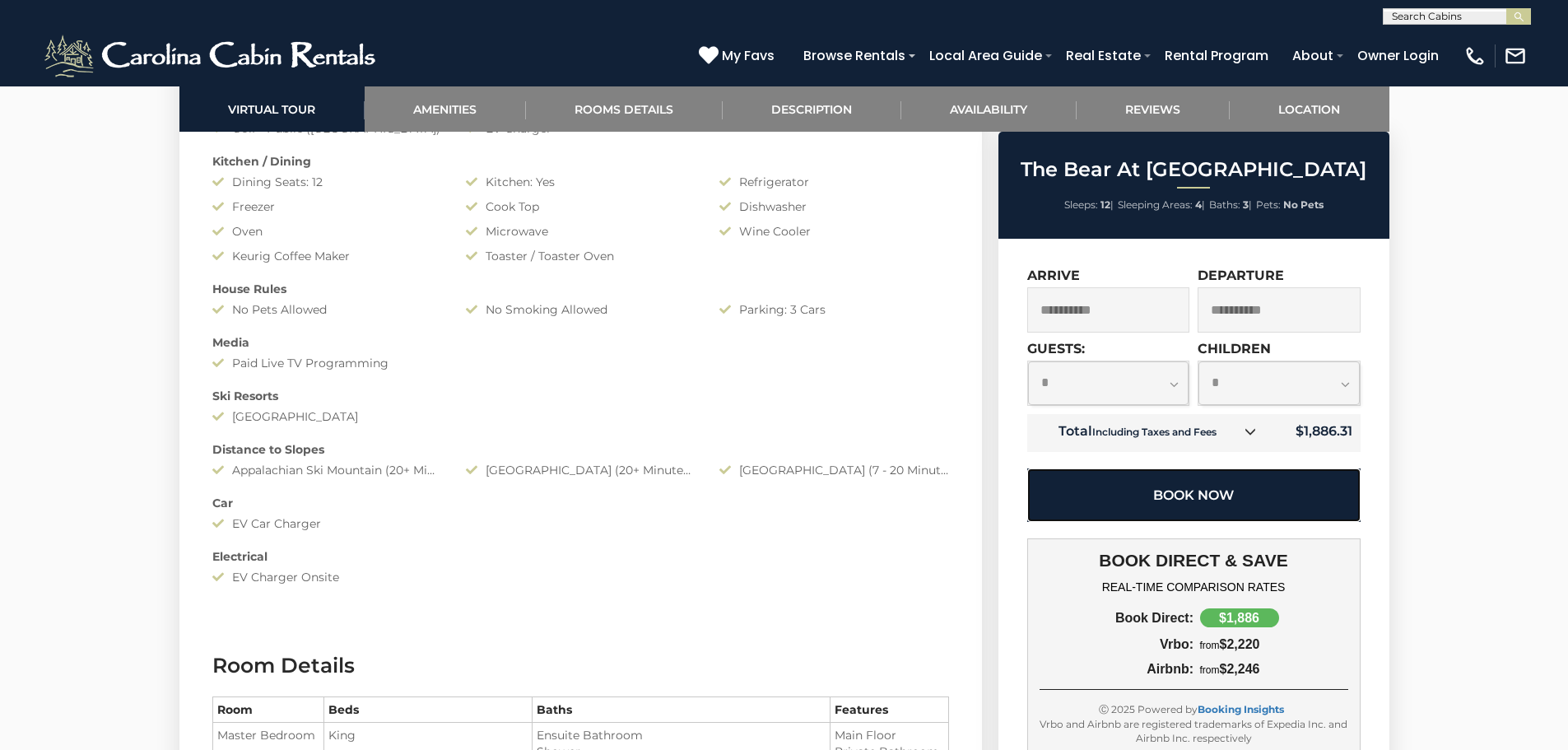
click at [1234, 502] on button "Book Now" at bounding box center [1193, 495] width 333 height 54
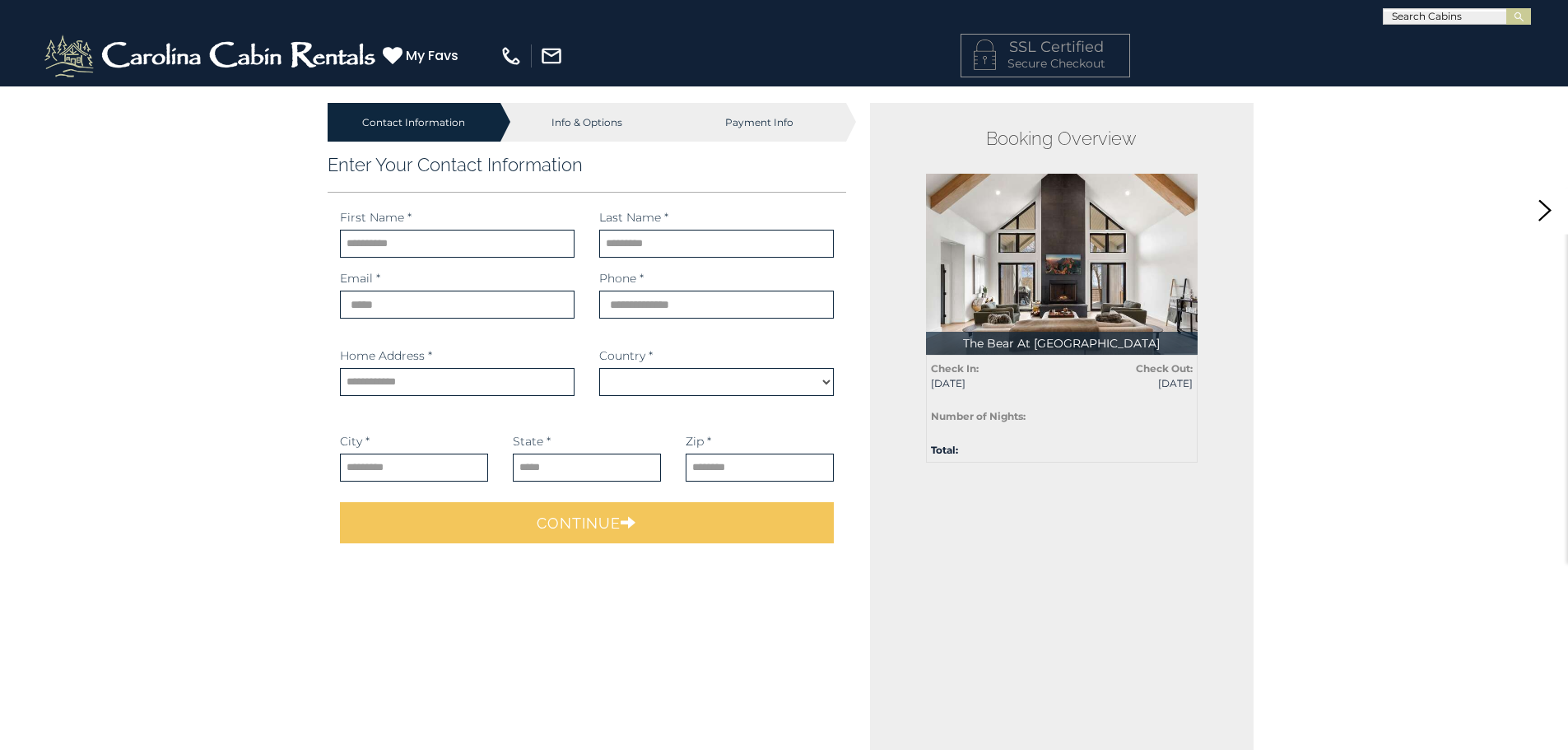
select select "*********"
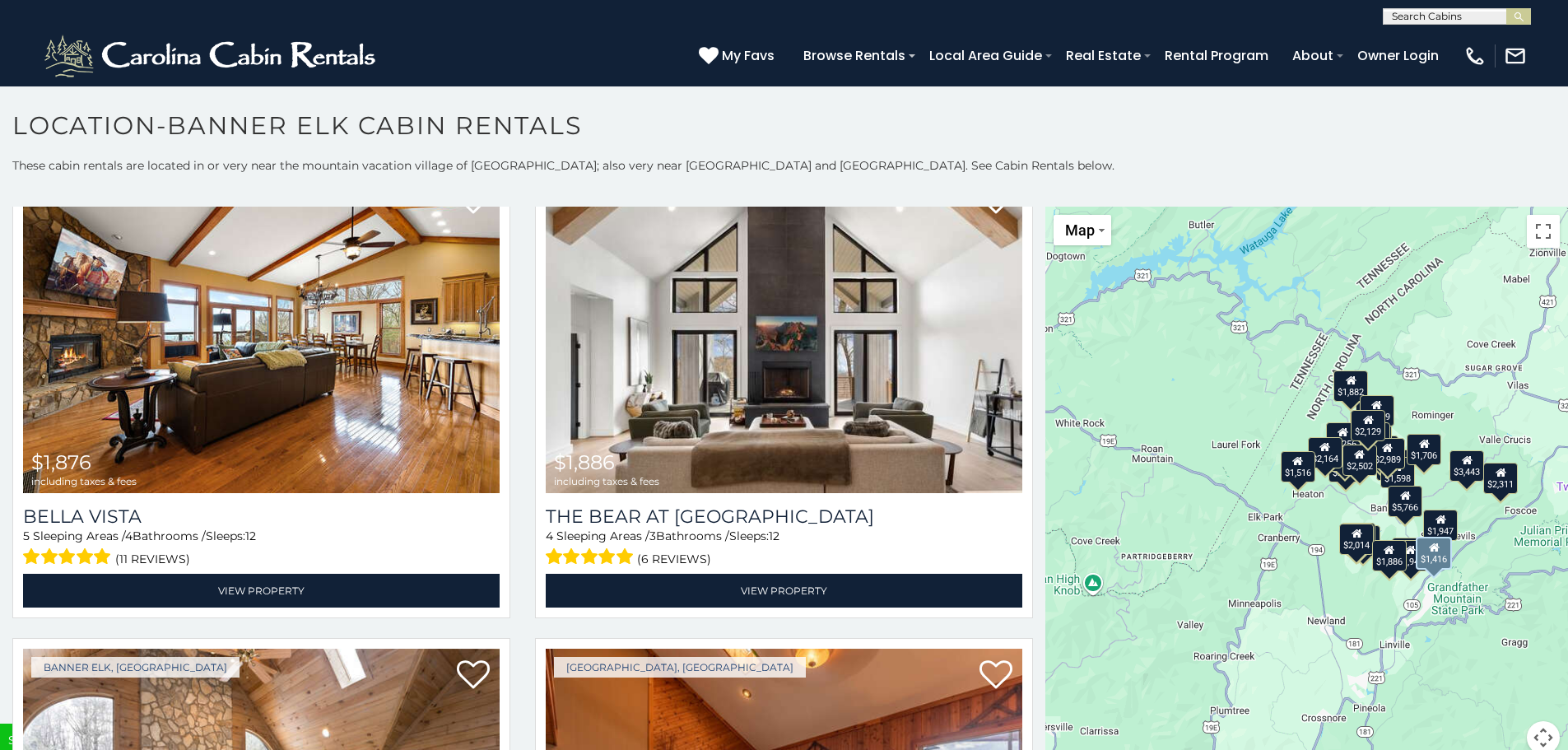
scroll to position [6526, 0]
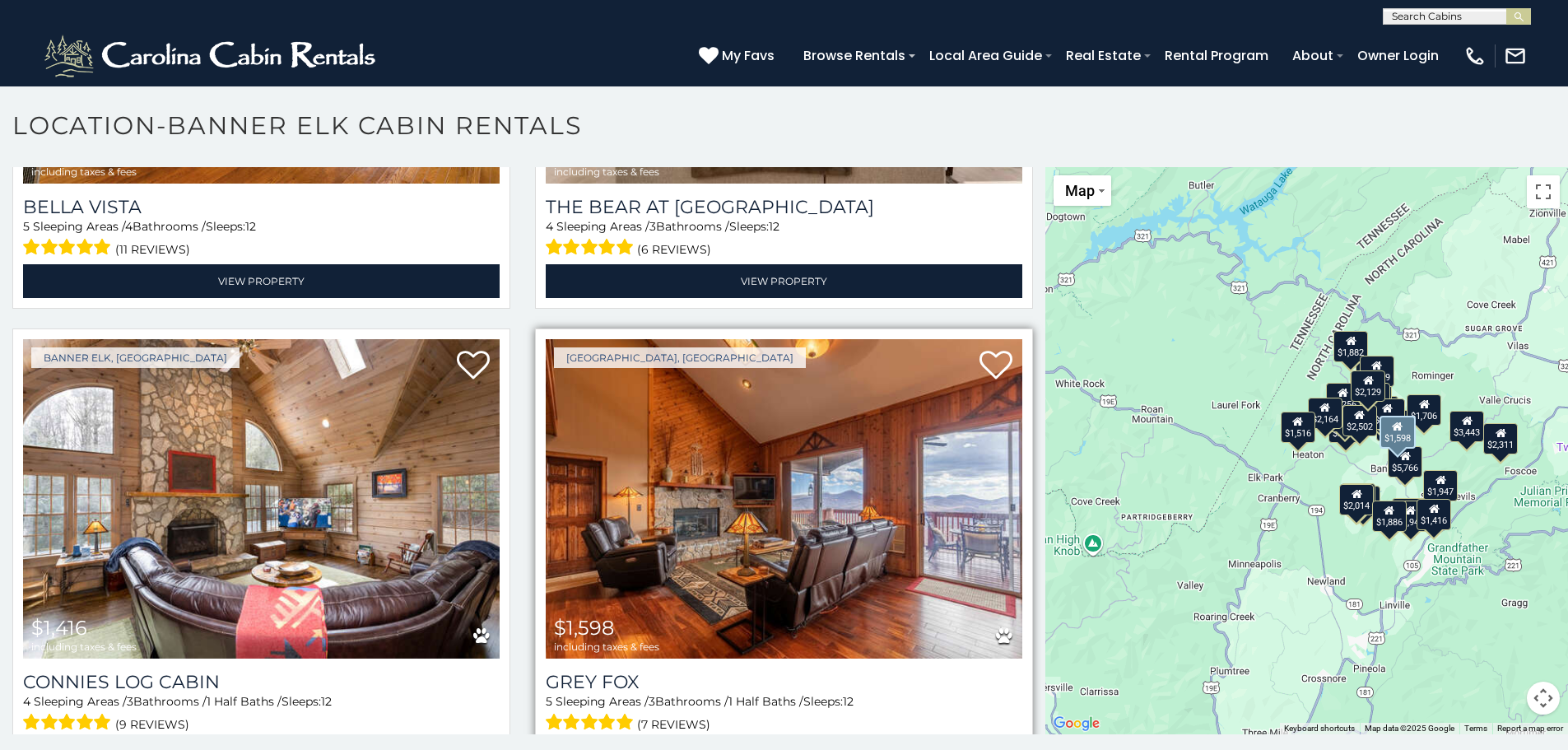
scroll to position [9, 0]
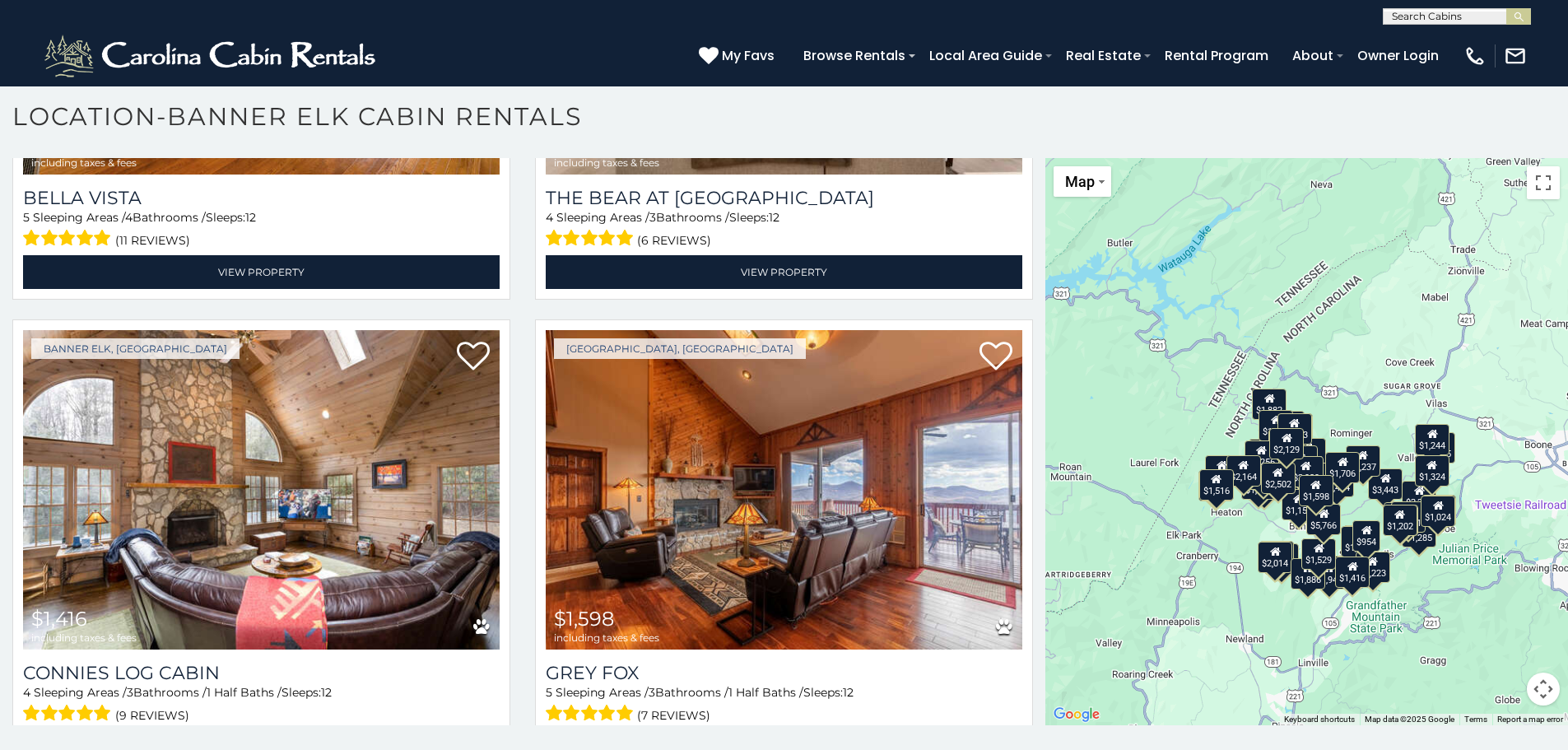
drag, startPoint x: 1447, startPoint y: 587, endPoint x: 1363, endPoint y: 656, distance: 108.7
click at [1363, 656] on div "$5,766 $3,261 $1,706 $1,468 $2,311 $1,862 $2,989 $2,230 $1,947 $2,086 $2,389 $1…" at bounding box center [1307, 442] width 523 height 567
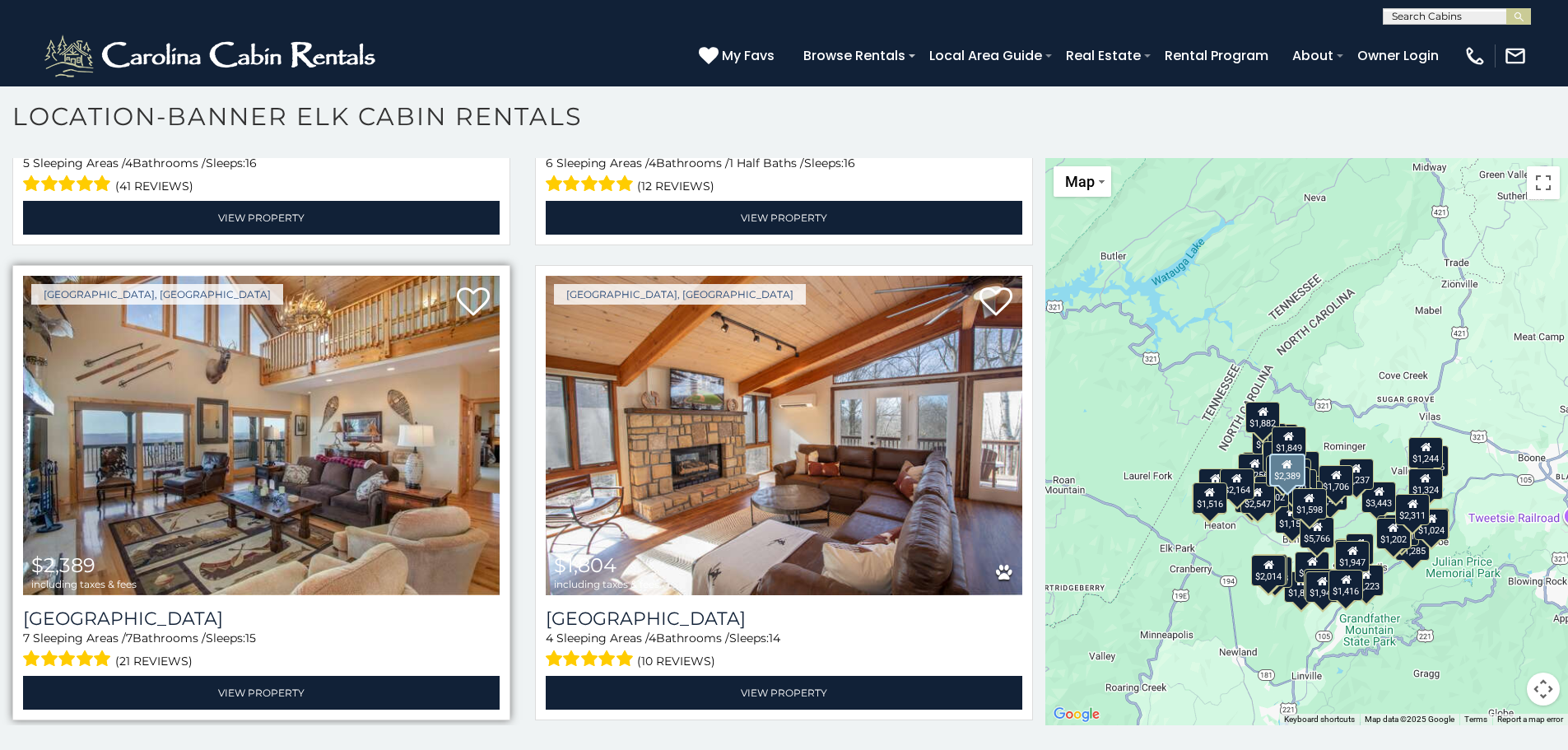
scroll to position [1976, 0]
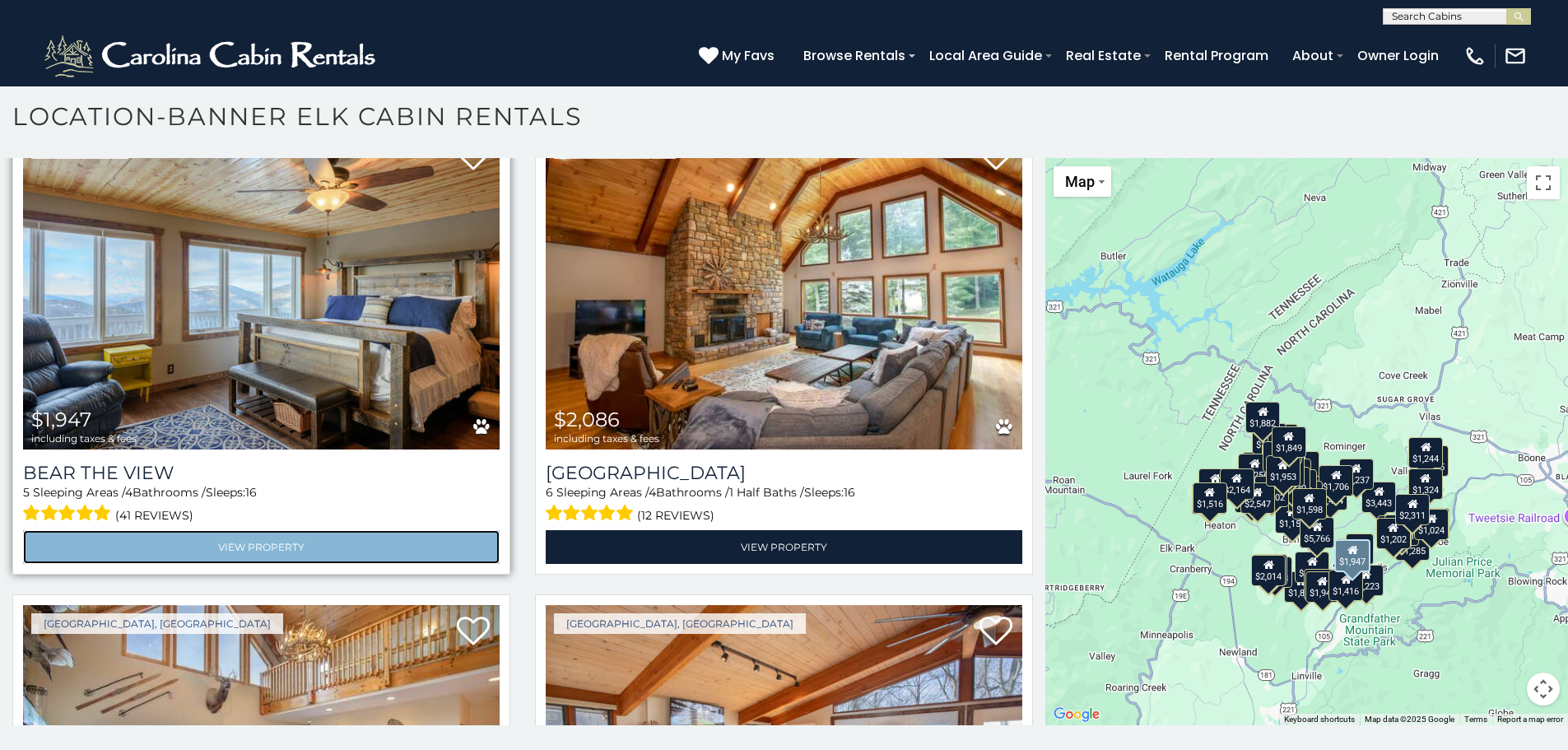
click at [298, 530] on link "View Property" at bounding box center [261, 547] width 476 height 34
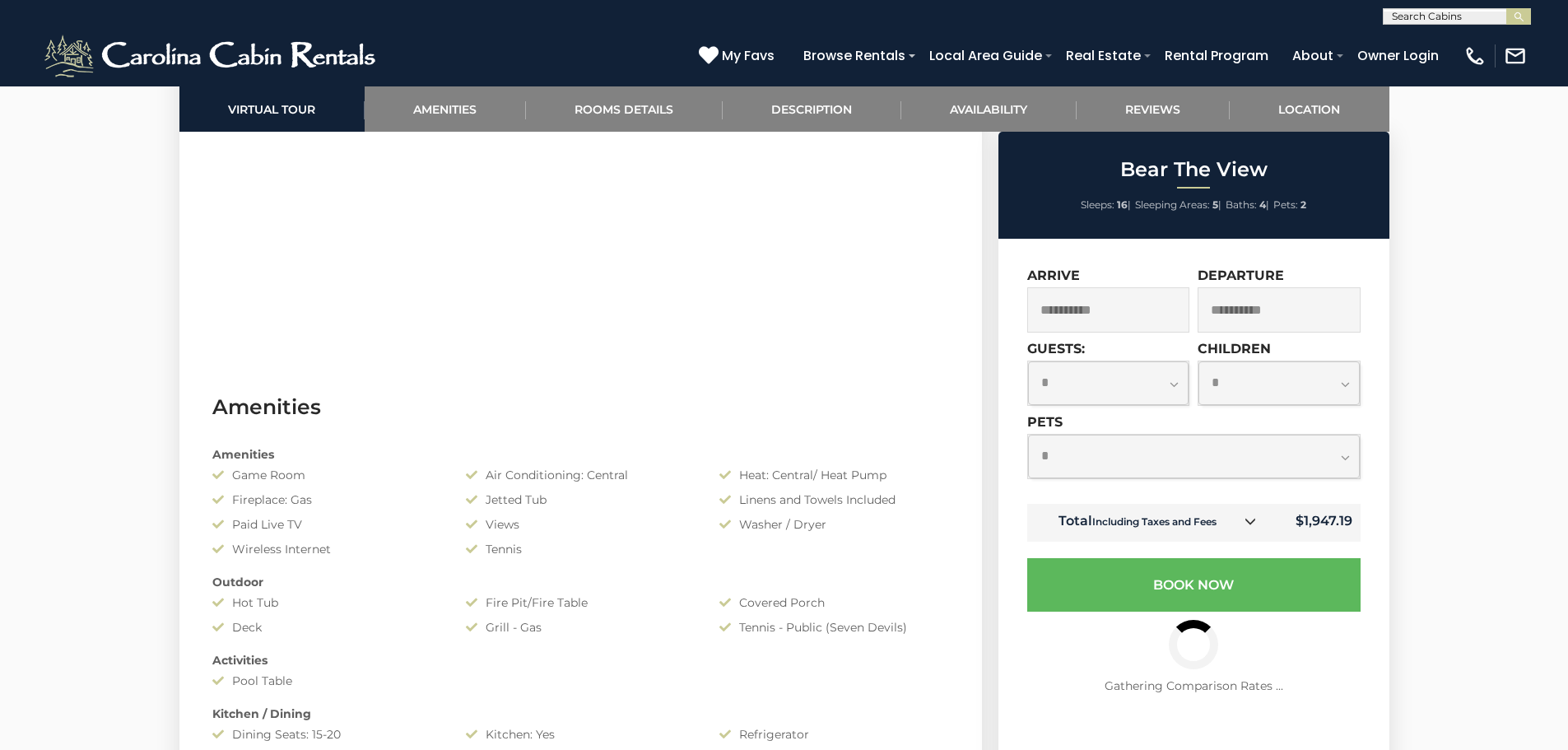
scroll to position [1070, 0]
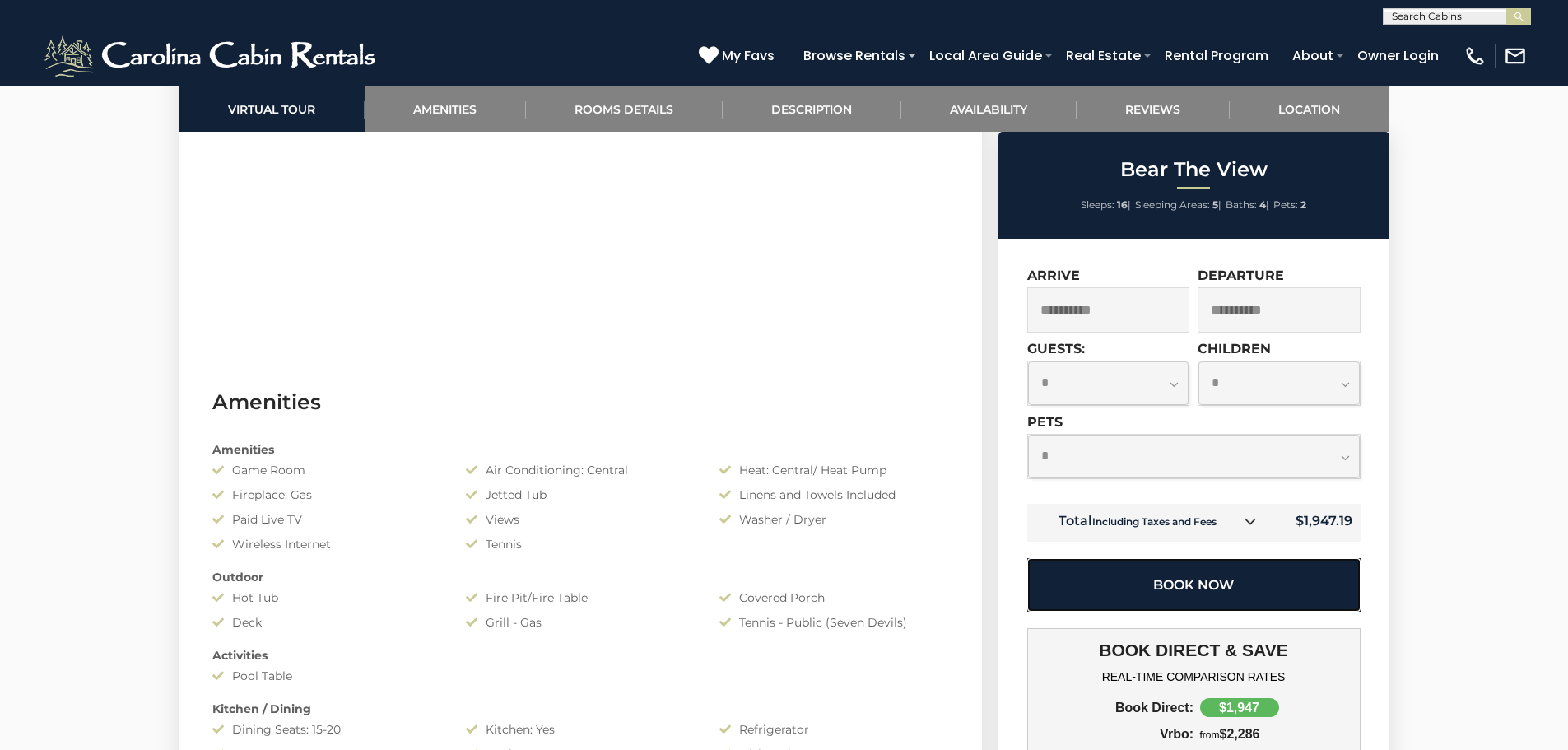
click at [1226, 587] on button "Book Now" at bounding box center [1193, 585] width 333 height 54
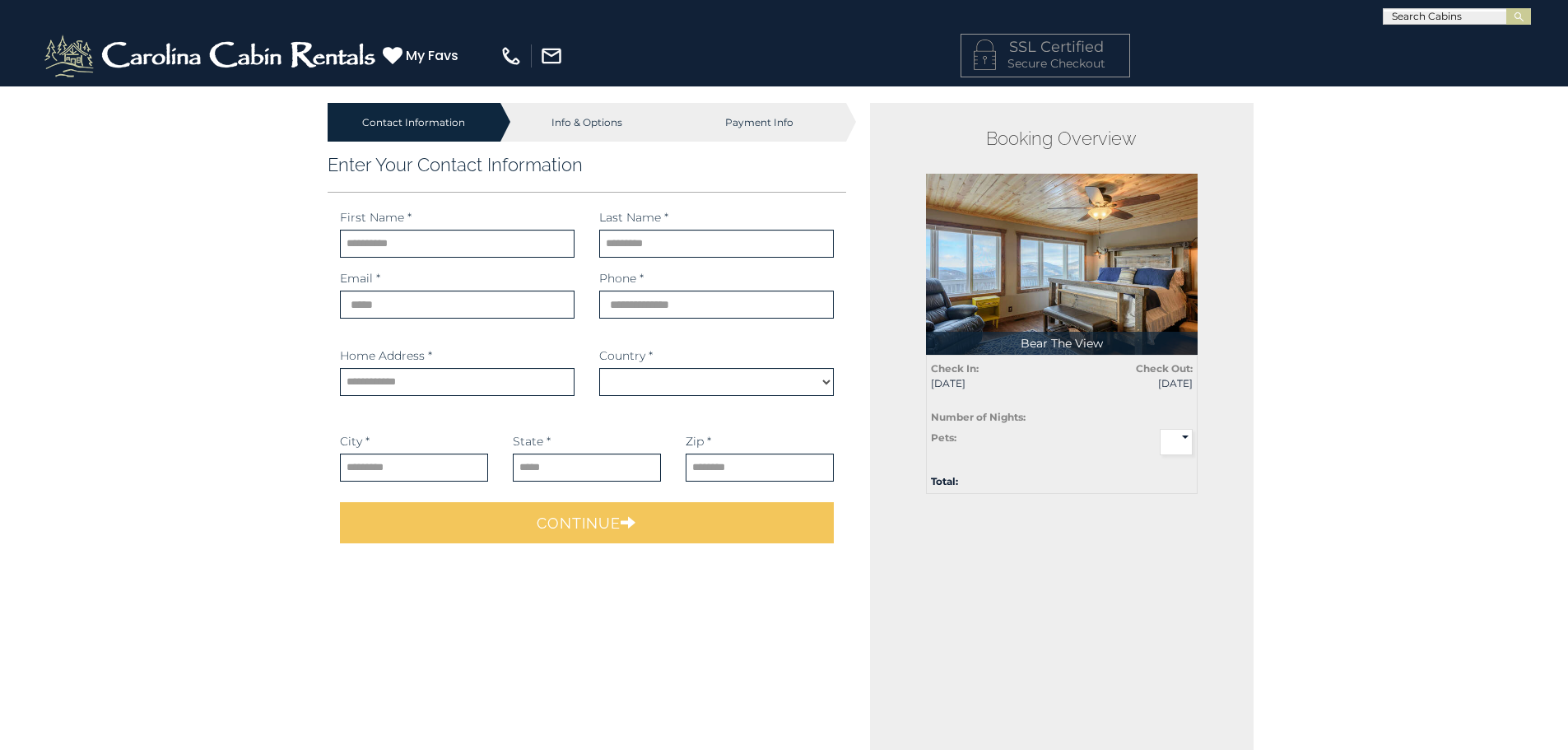
click at [886, 694] on div "Booking Overview Bear The View Total: Check In: [DATE] Check Out: [DATE] Pets: *" at bounding box center [1061, 514] width 383 height 825
select select "*********"
click at [1393, 363] on div "Contact Information Info & Options Payment Info 1. Guest Information Enter Your…" at bounding box center [784, 680] width 1568 height 1188
